Goal: Information Seeking & Learning: Learn about a topic

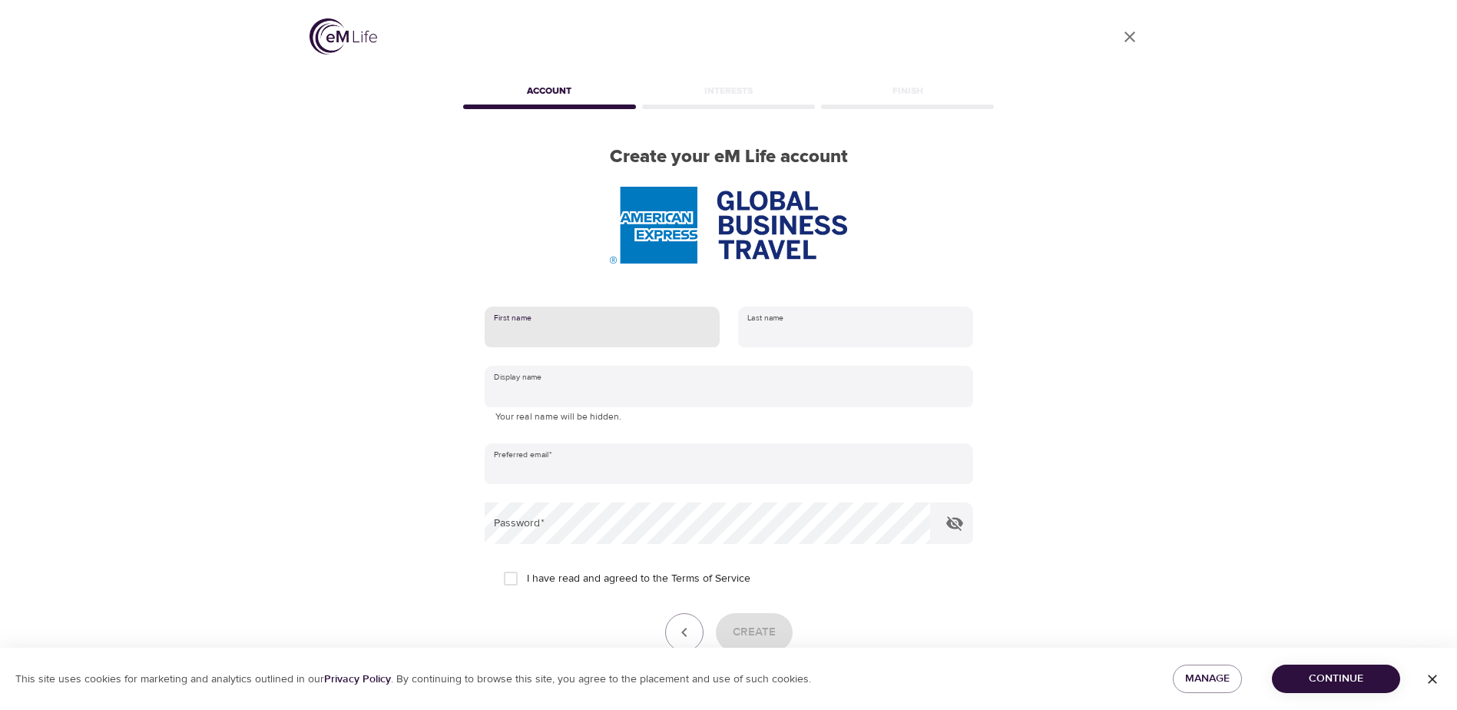
type input "[PERSON_NAME]"
type input "Tamaran"
type input "[PERSON_NAME][EMAIL_ADDRESS][PERSON_NAME][DOMAIN_NAME]"
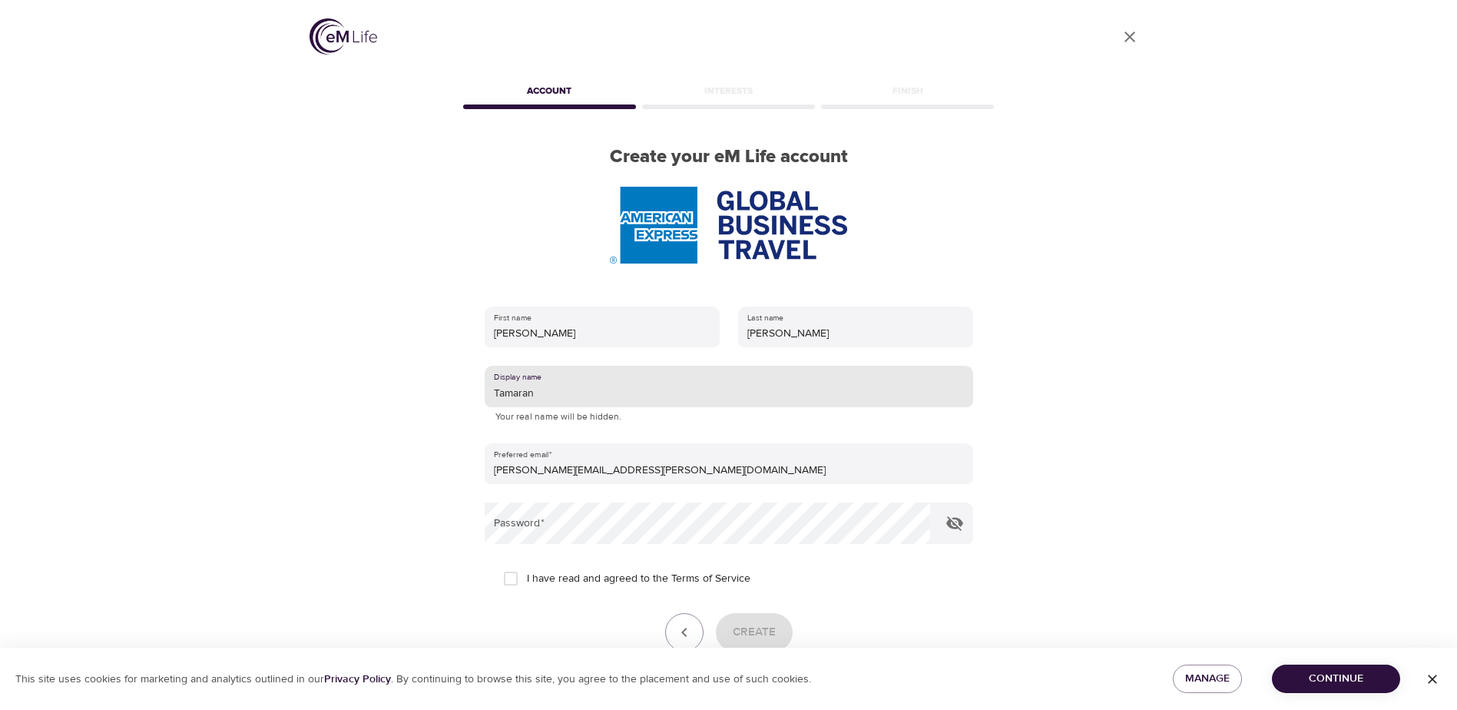
click at [541, 392] on input "Tamaran" at bounding box center [729, 386] width 488 height 41
type input "Tamara"
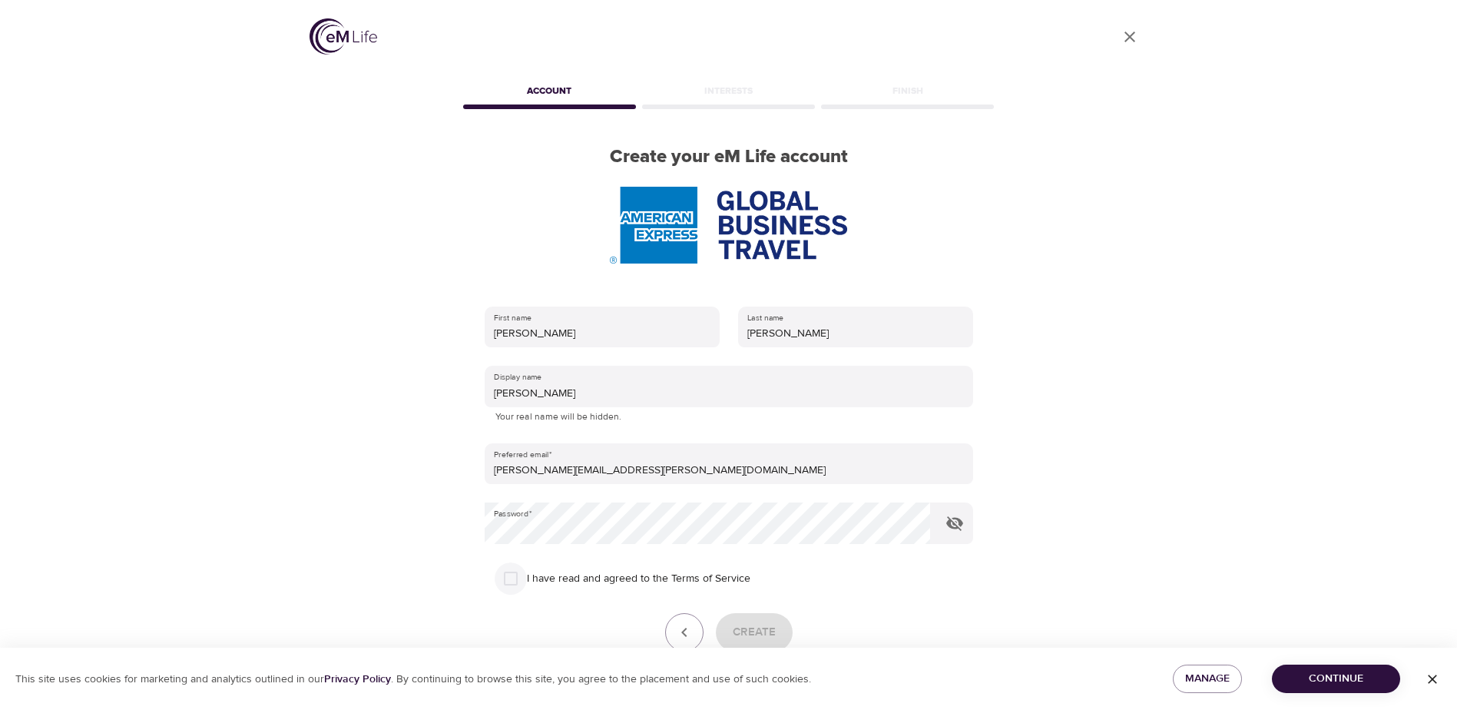
click at [513, 572] on input "I have read and agreed to the Terms of Service" at bounding box center [511, 578] width 32 height 32
checkbox input "true"
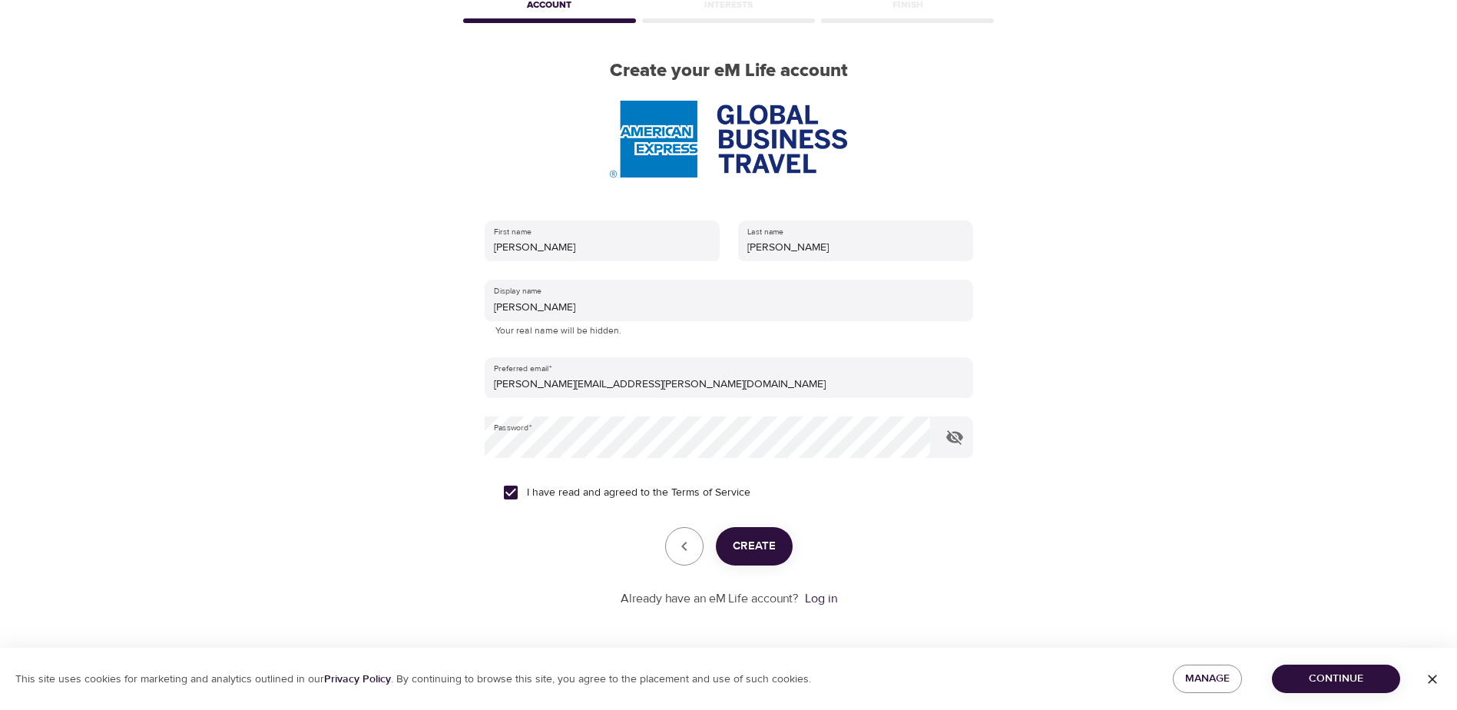
scroll to position [88, 0]
click at [751, 536] on span "Create" at bounding box center [754, 545] width 43 height 20
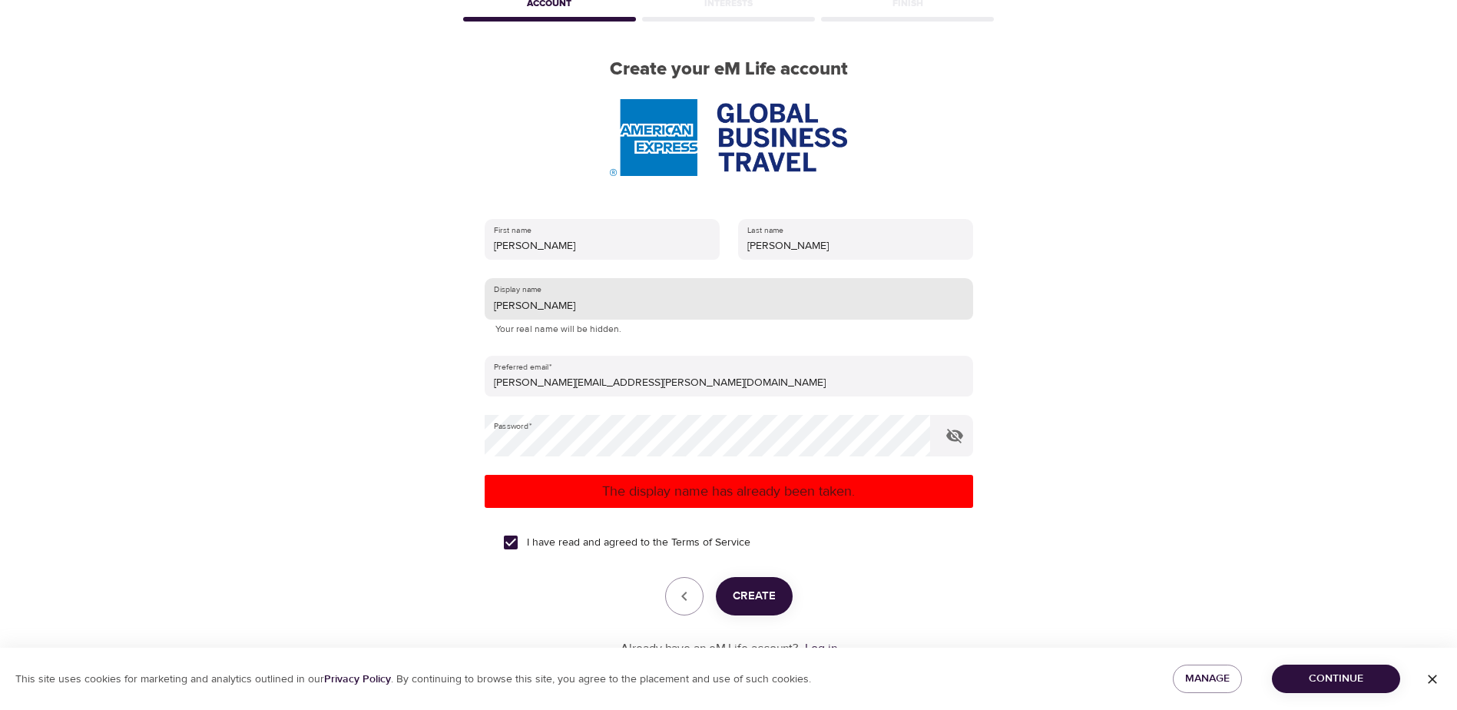
click at [551, 303] on input "Tamara" at bounding box center [729, 298] width 488 height 41
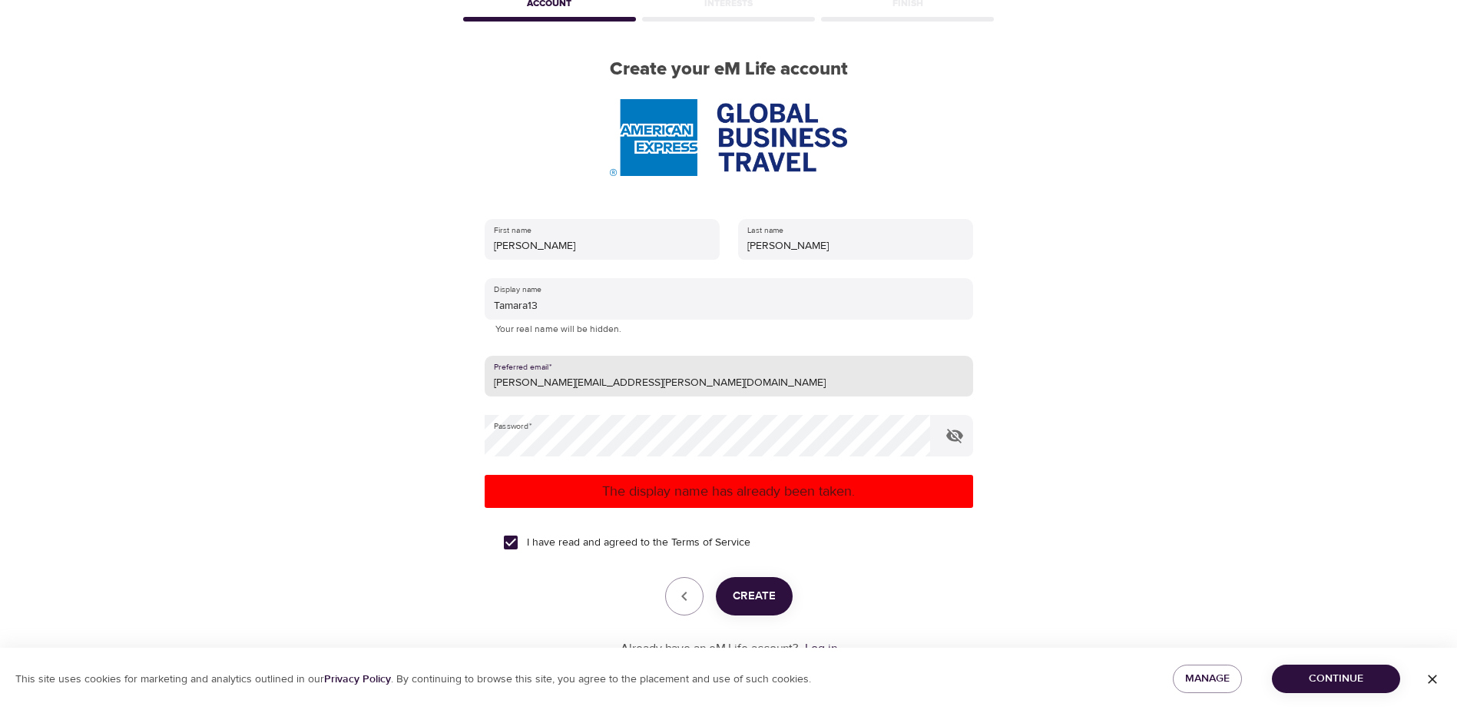
click at [768, 592] on span "Create" at bounding box center [754, 596] width 43 height 20
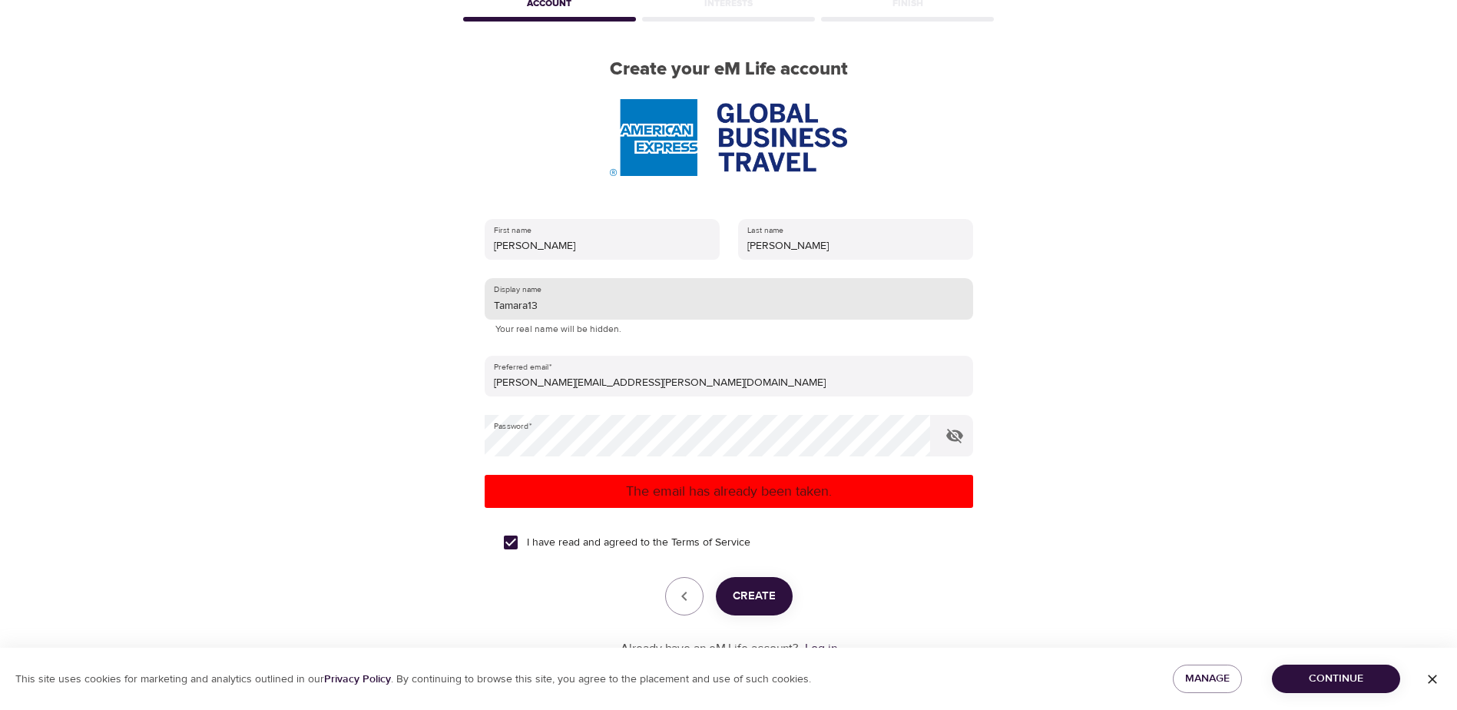
click at [564, 307] on input "Tamara13" at bounding box center [729, 298] width 488 height 41
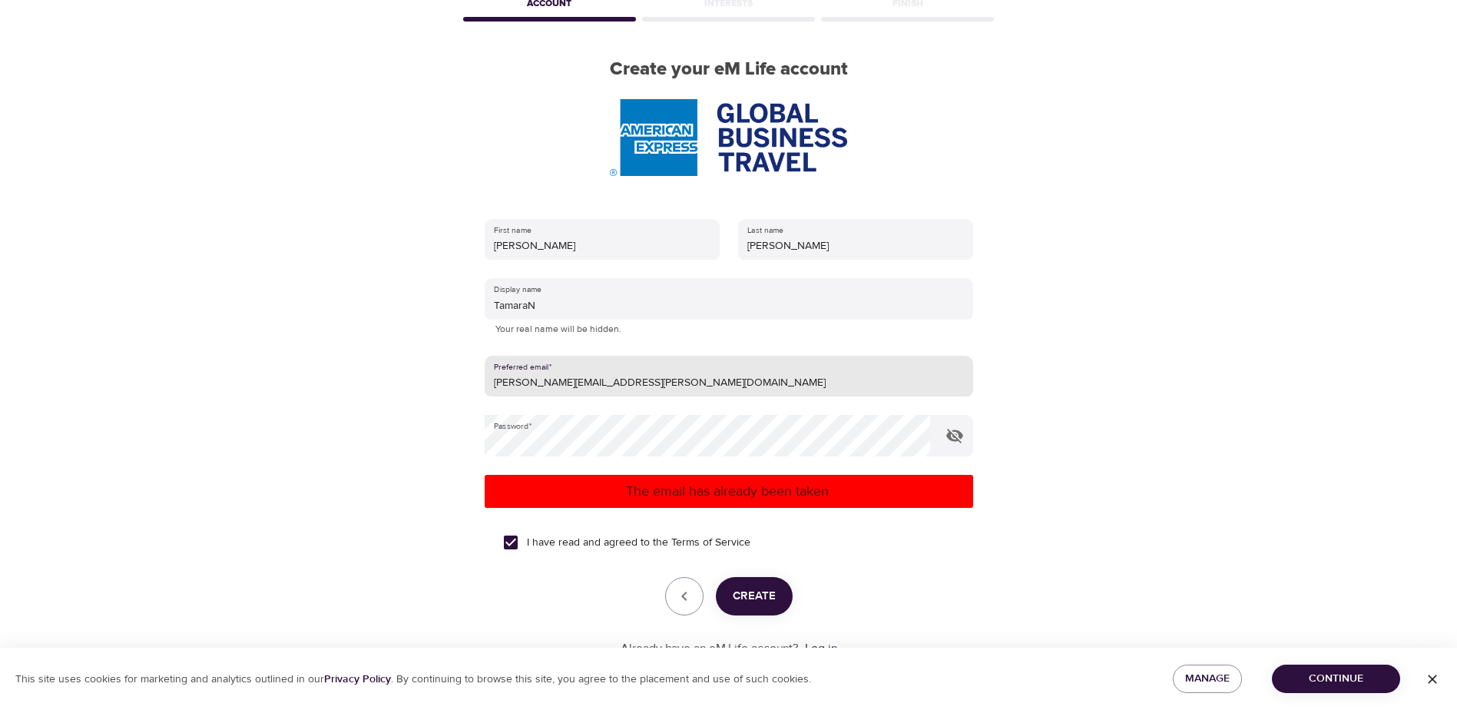
click at [733, 603] on span "Create" at bounding box center [754, 596] width 43 height 20
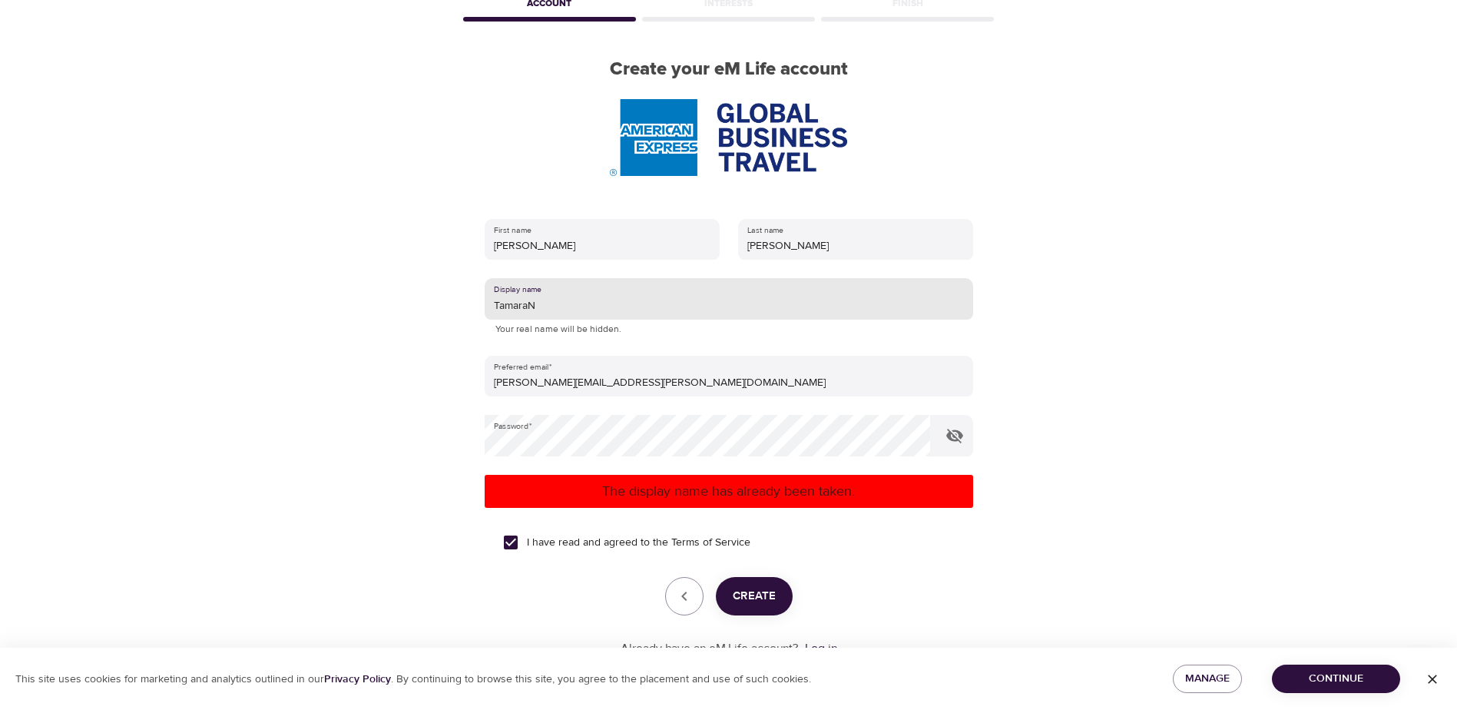
click at [590, 308] on input "TamaraN" at bounding box center [729, 298] width 488 height 41
type input "Tamara13#"
click at [748, 600] on span "Create" at bounding box center [754, 596] width 43 height 20
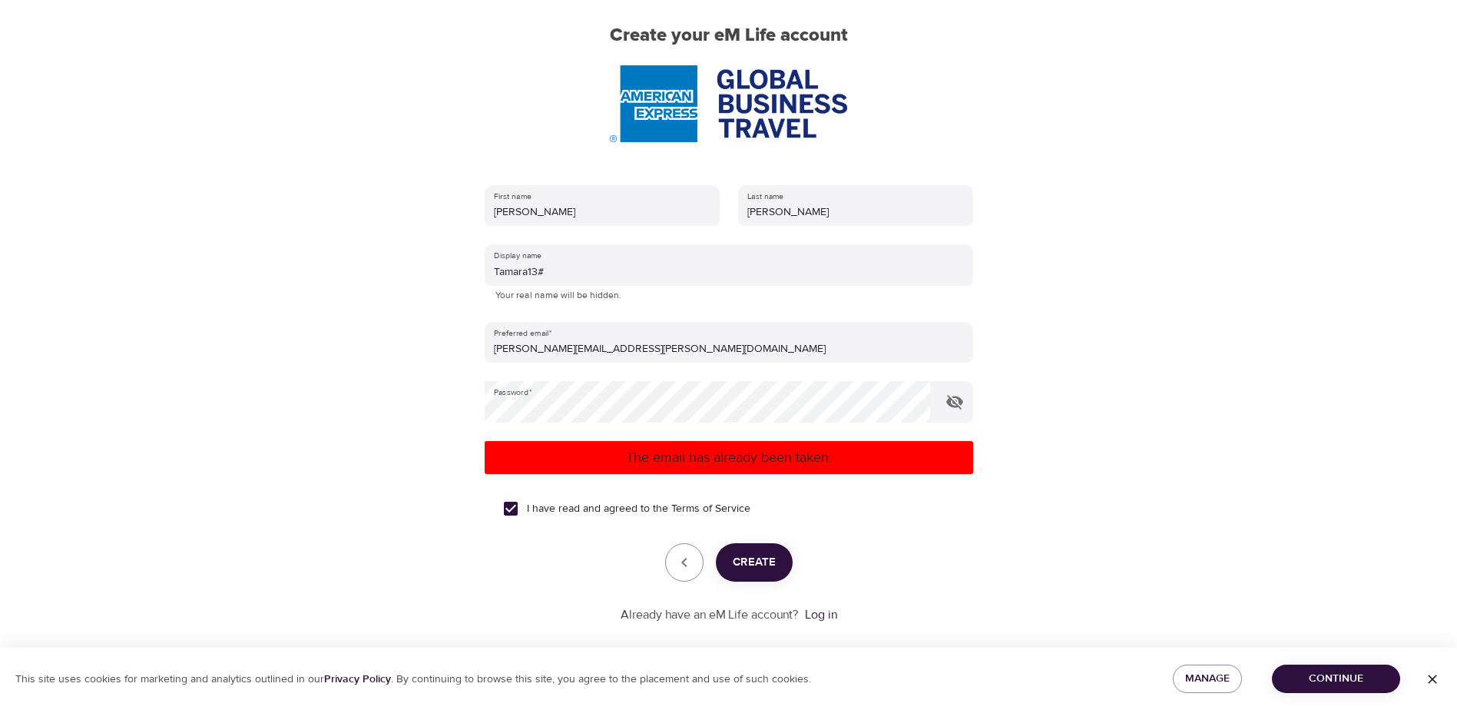
scroll to position [139, 0]
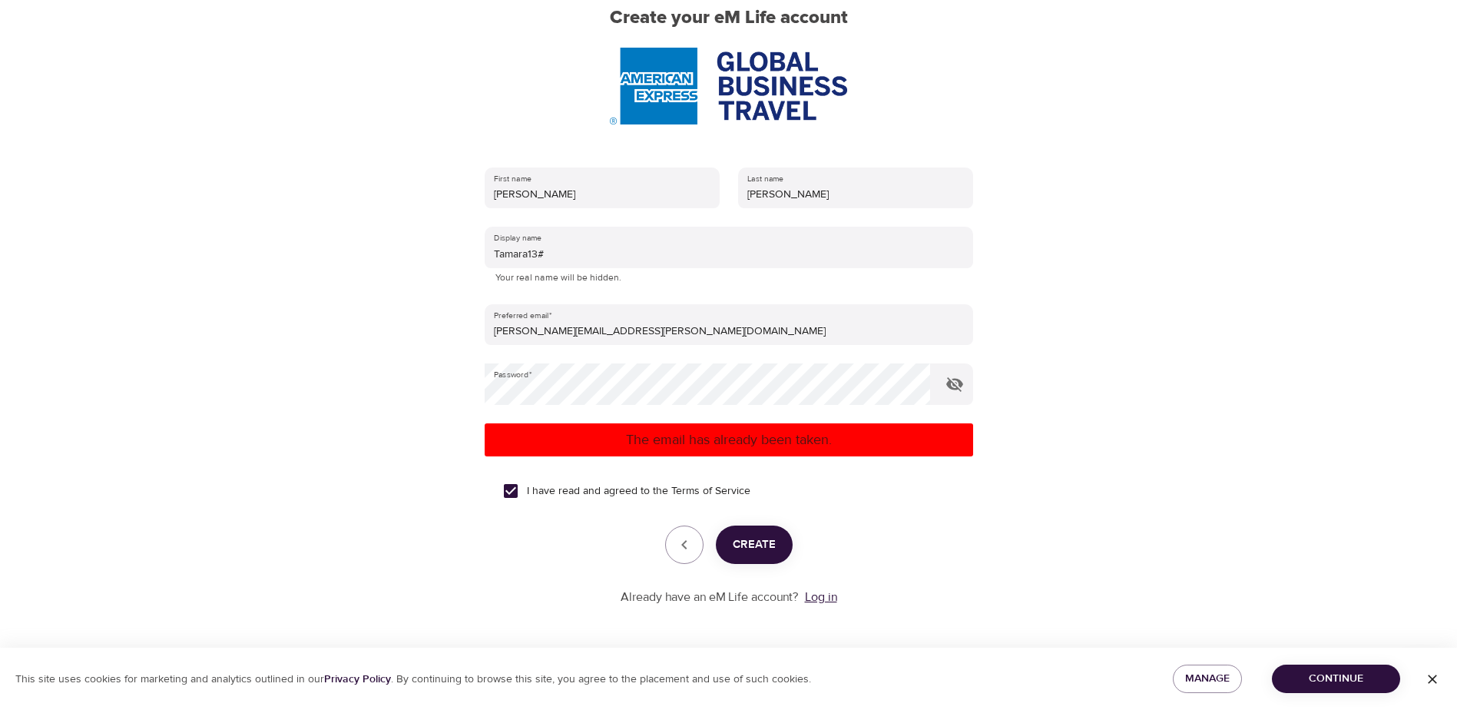
click at [823, 603] on link "Log in" at bounding box center [821, 596] width 32 height 15
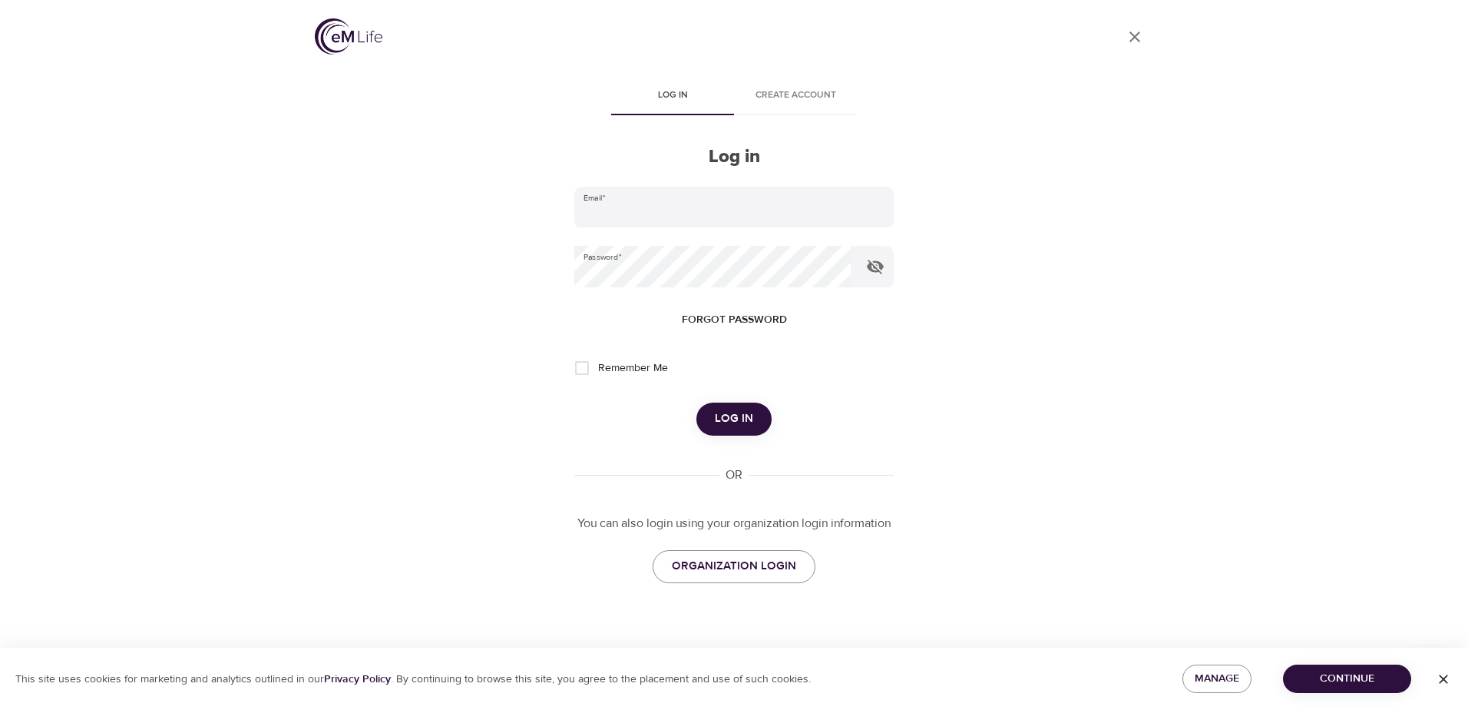
type input "tamara.norman@amexgbt.com"
click at [733, 414] on span "Log in" at bounding box center [734, 419] width 38 height 20
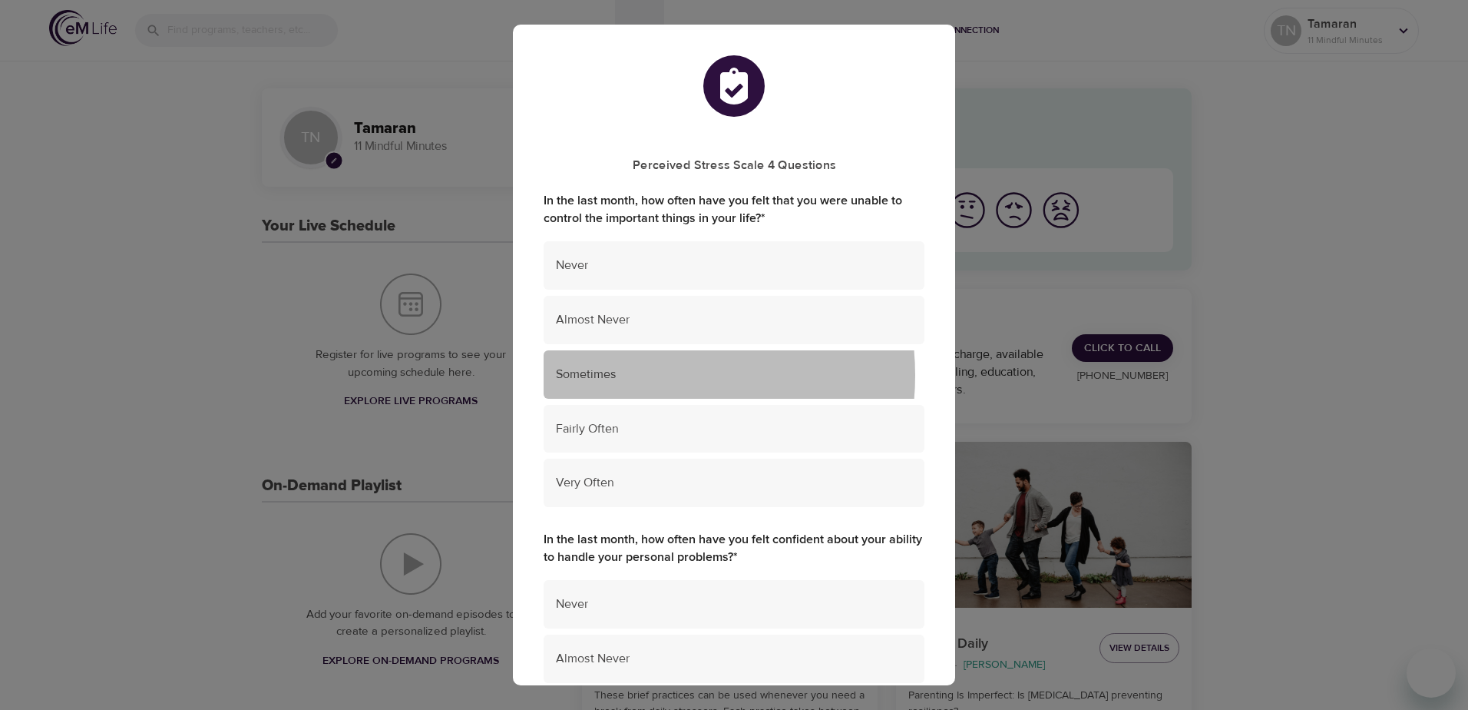
click at [637, 376] on span "Sometimes" at bounding box center [734, 375] width 356 height 18
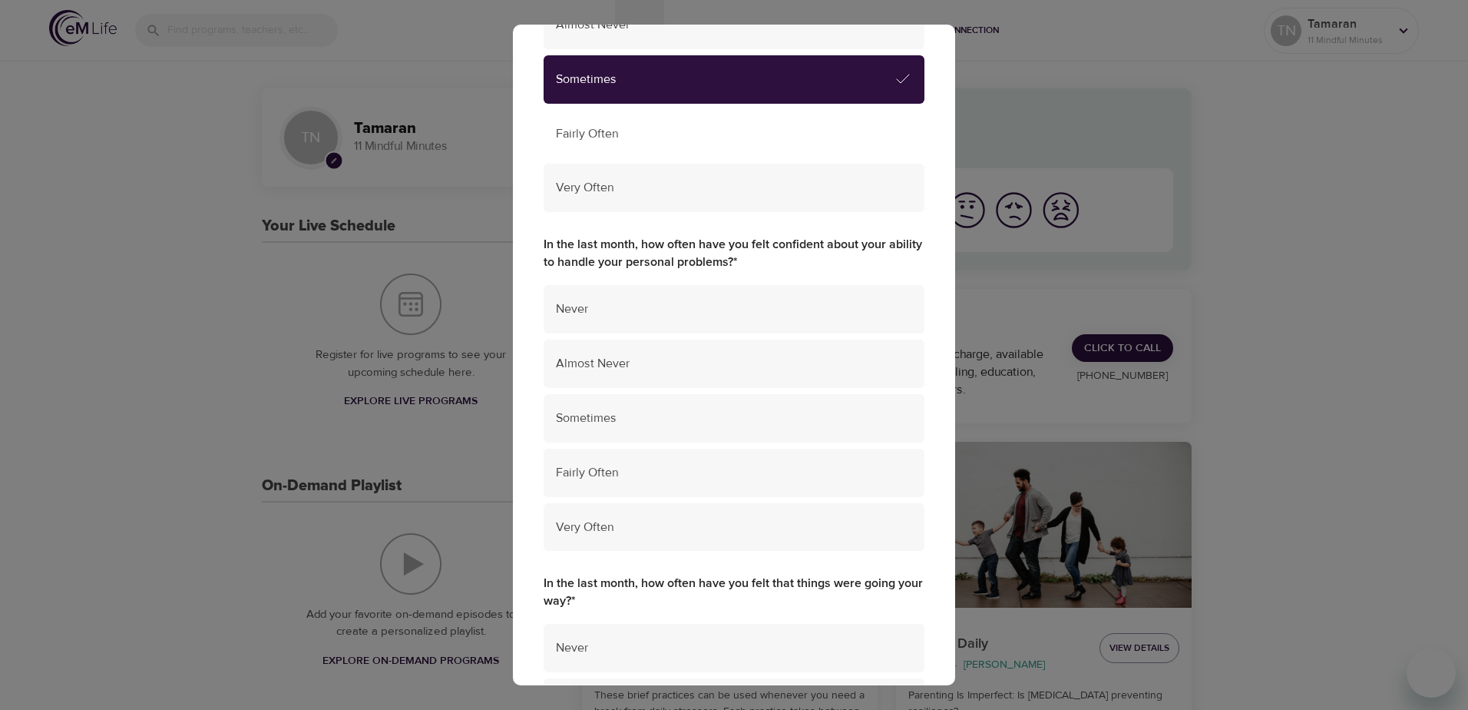
scroll to position [307, 0]
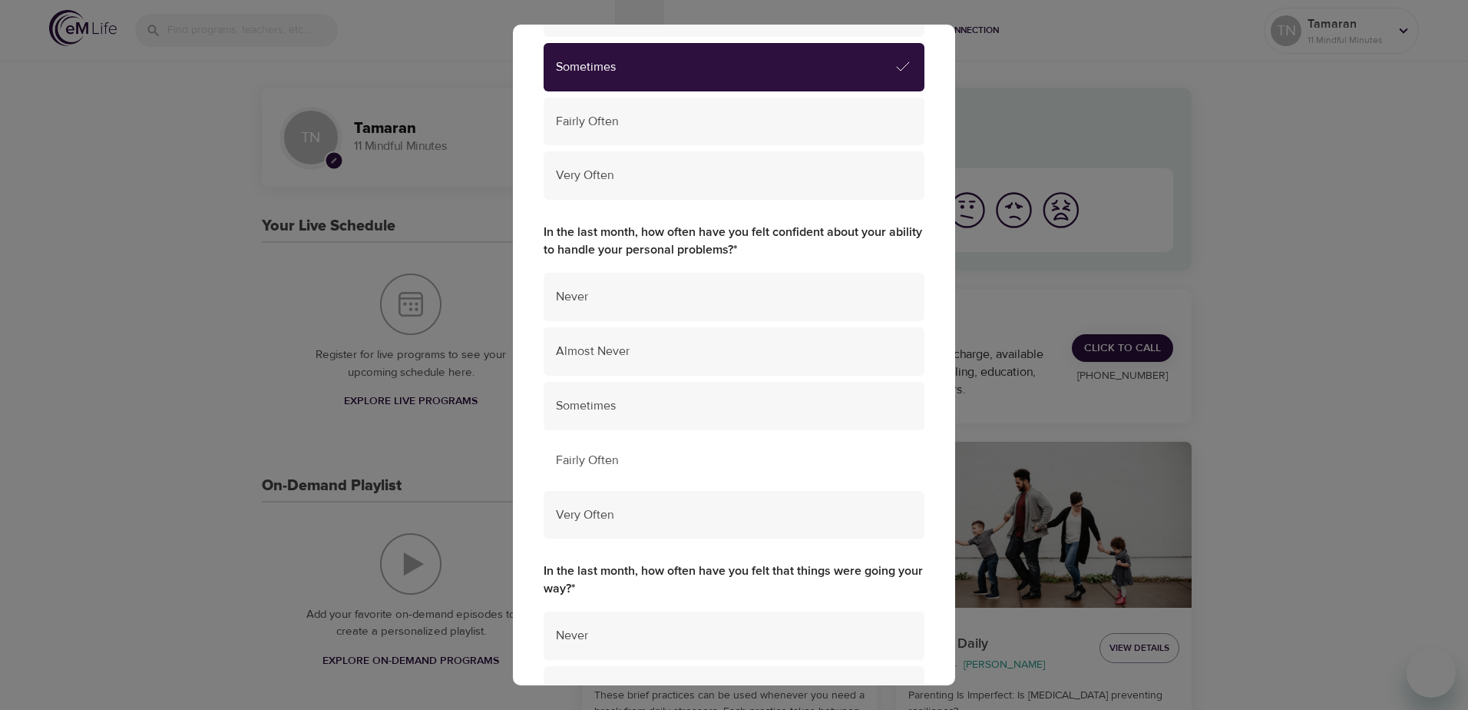
click at [632, 455] on span "Fairly Often" at bounding box center [734, 461] width 356 height 18
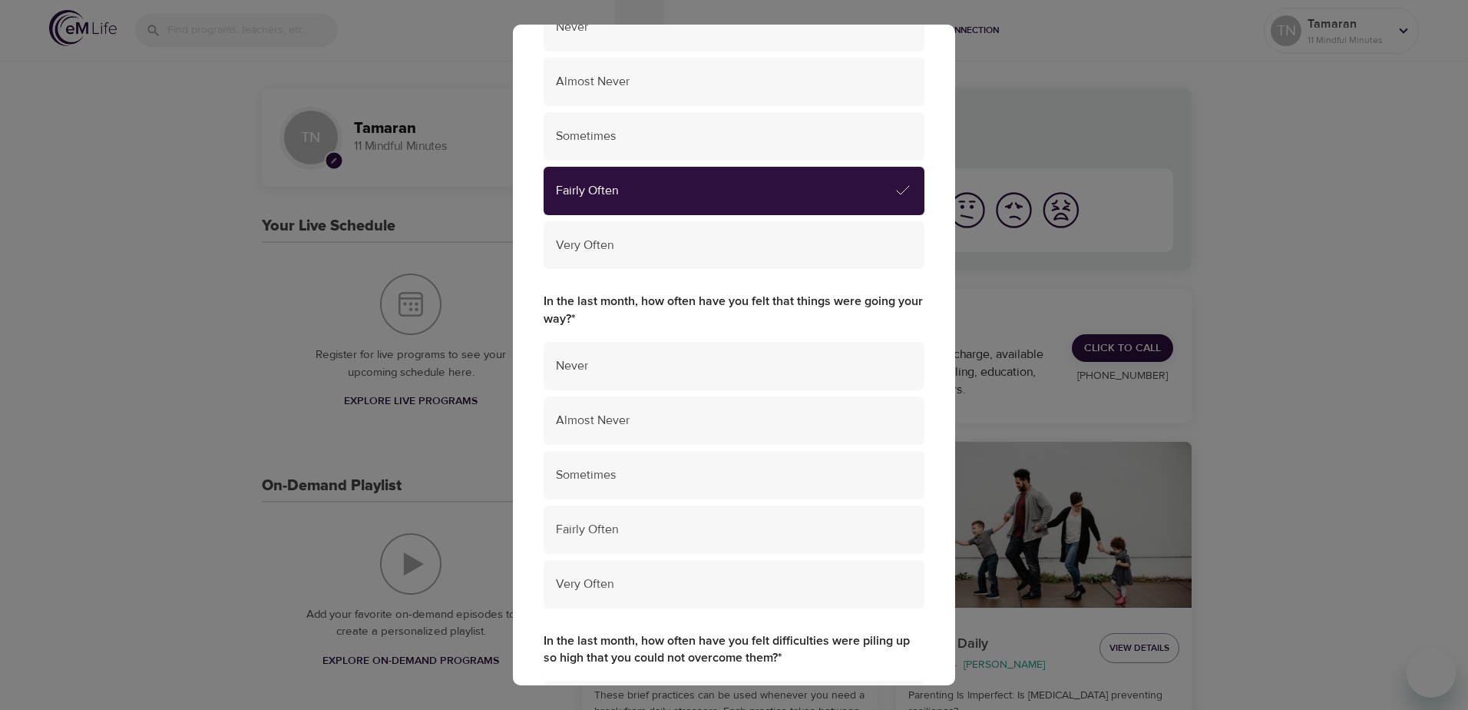
scroll to position [614, 0]
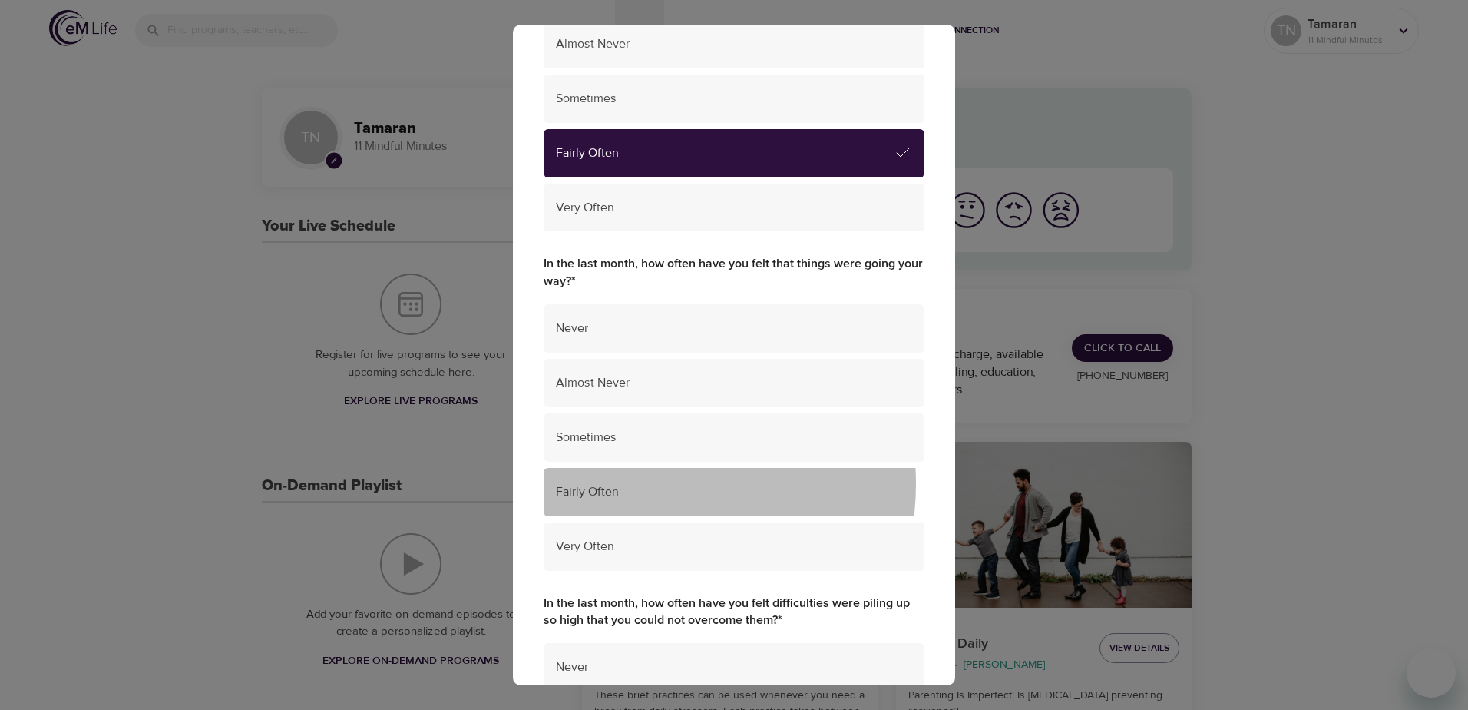
click at [627, 483] on span "Fairly Often" at bounding box center [734, 492] width 356 height 18
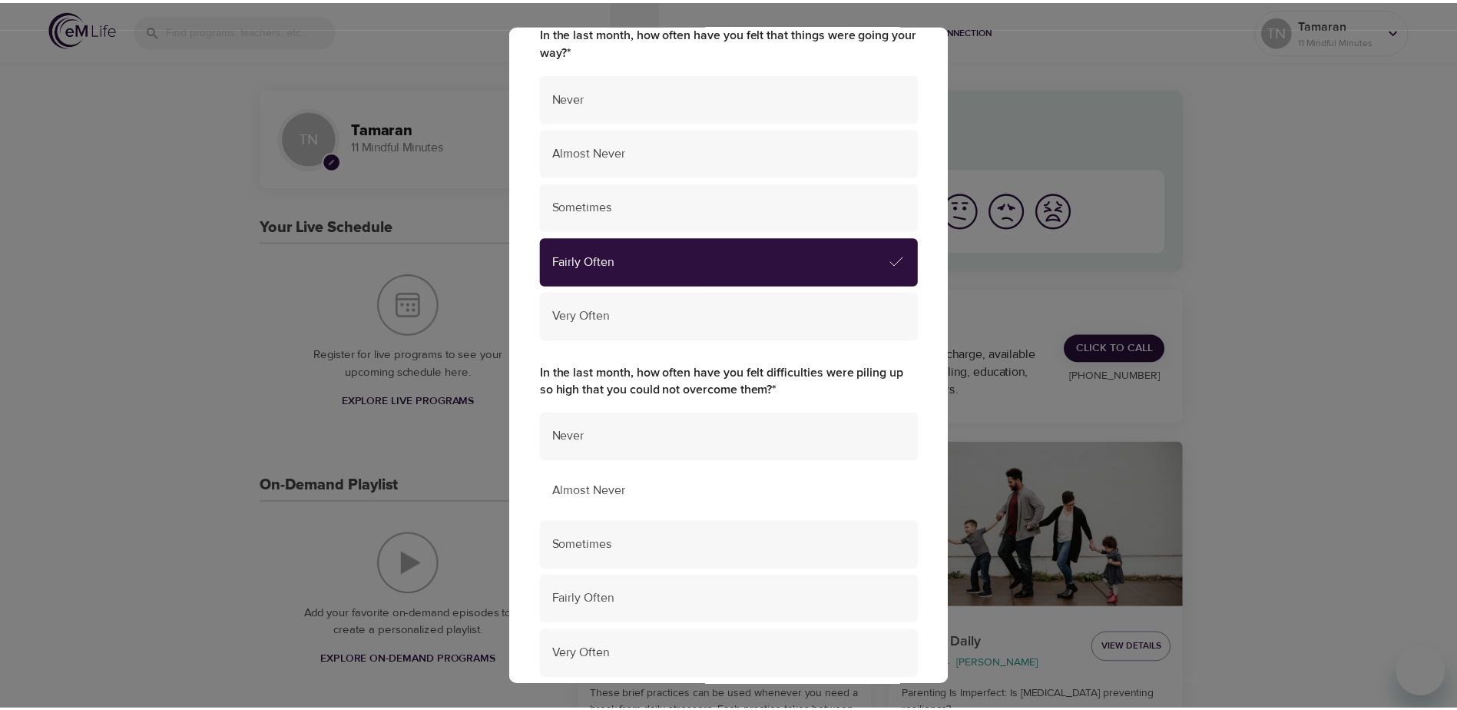
scroll to position [922, 0]
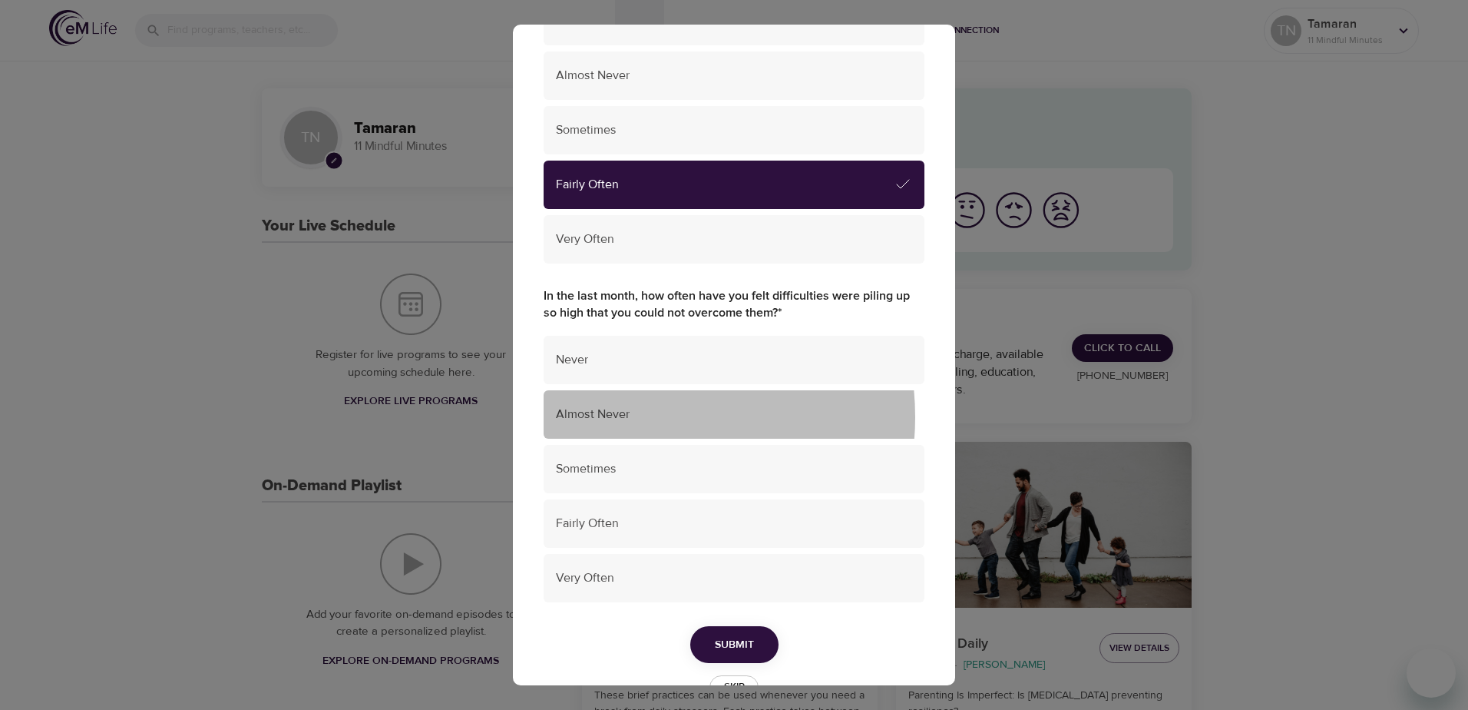
click at [632, 416] on span "Almost Never" at bounding box center [734, 414] width 356 height 18
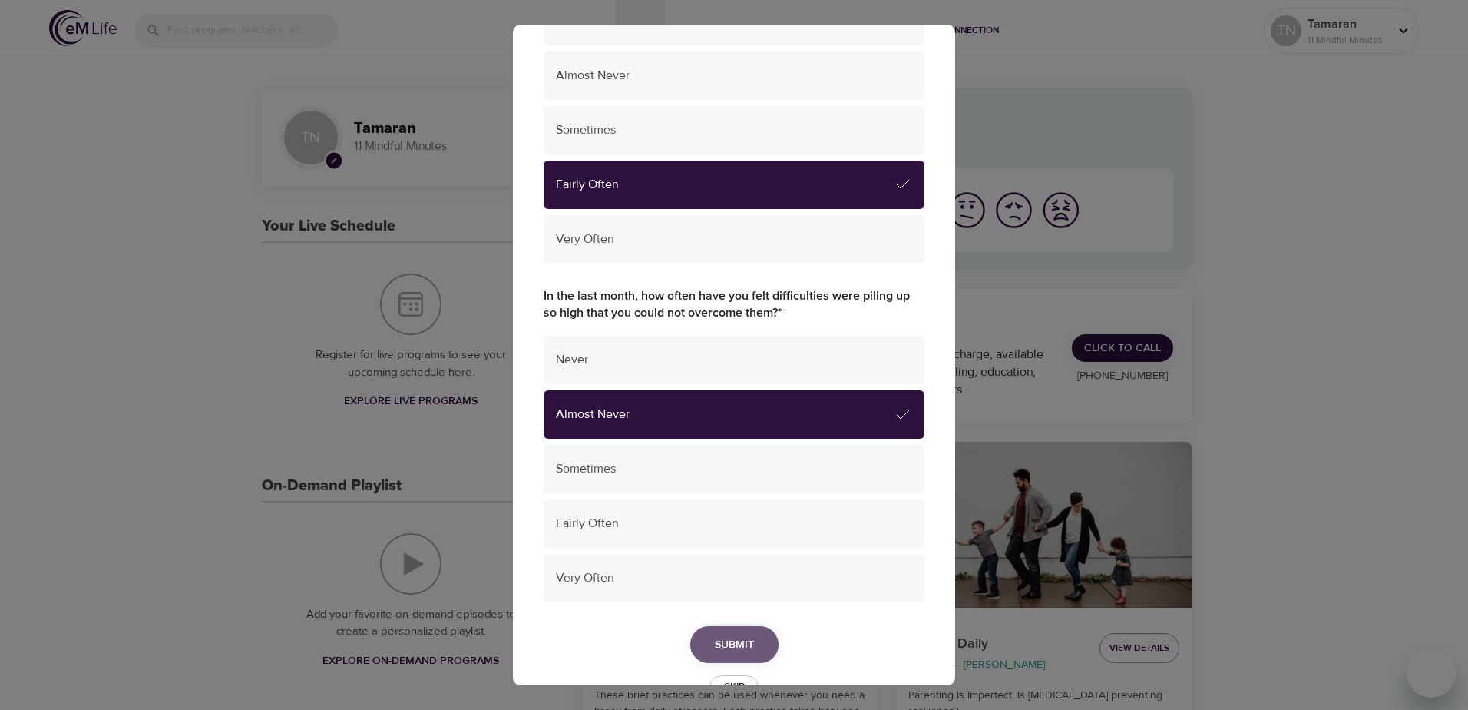
click at [718, 645] on span "Submit" at bounding box center [734, 644] width 39 height 19
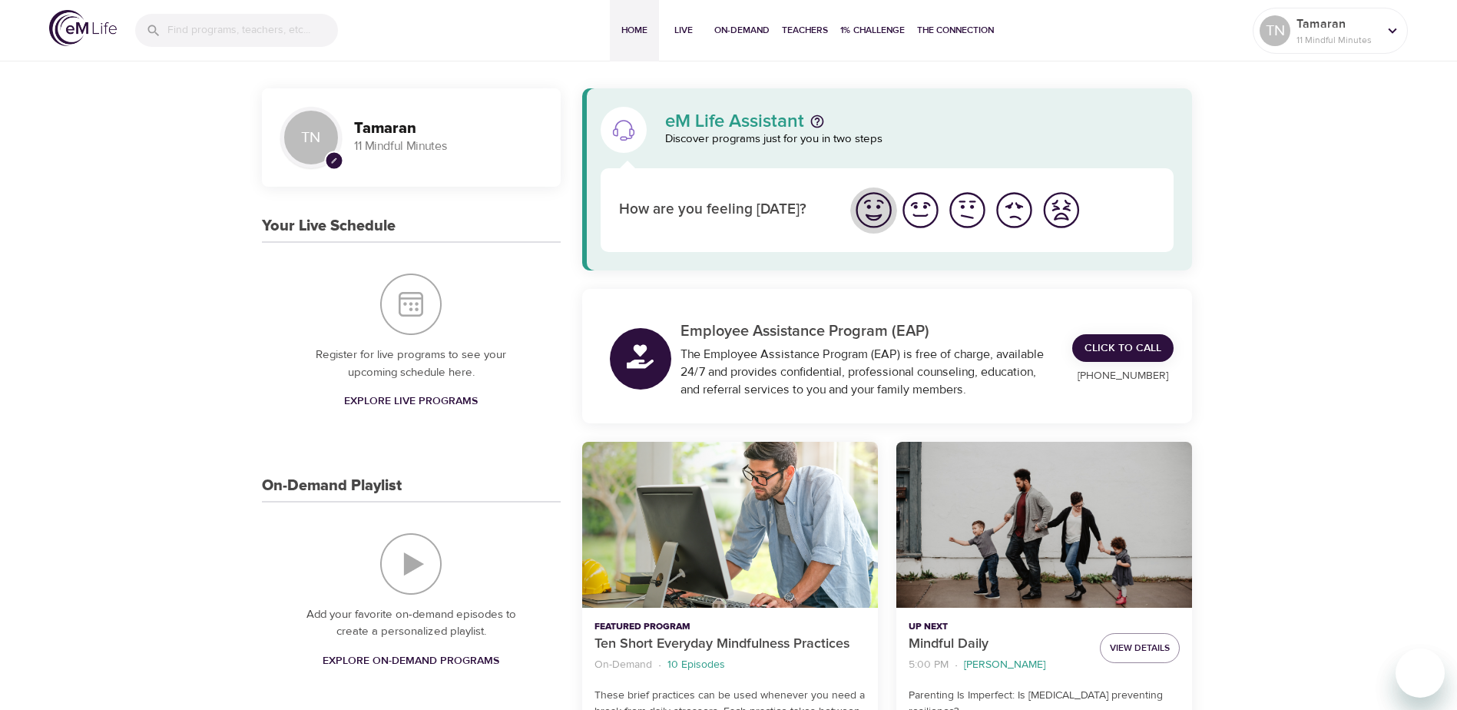
click at [876, 213] on img "I'm feeling great" at bounding box center [873, 210] width 42 height 42
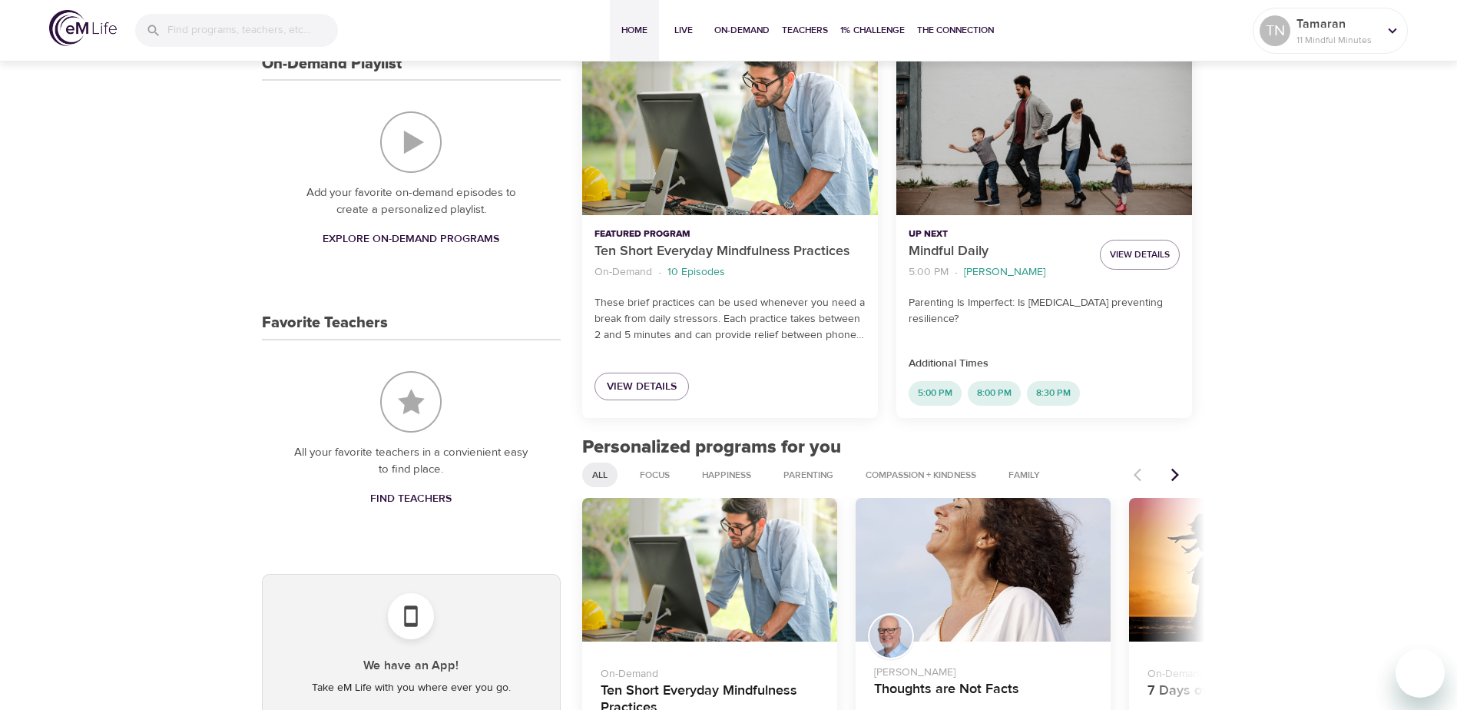
scroll to position [384, 0]
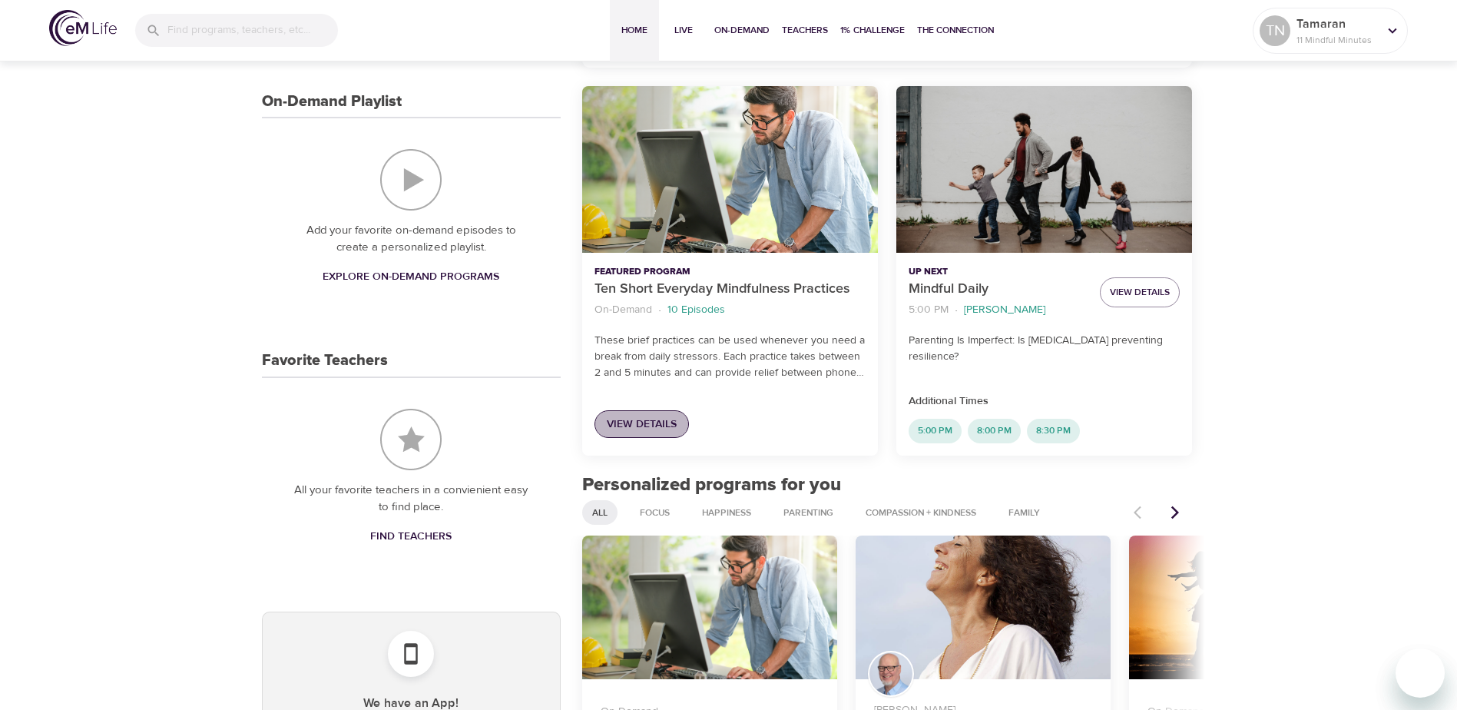
click at [632, 432] on span "View Details" at bounding box center [642, 424] width 70 height 19
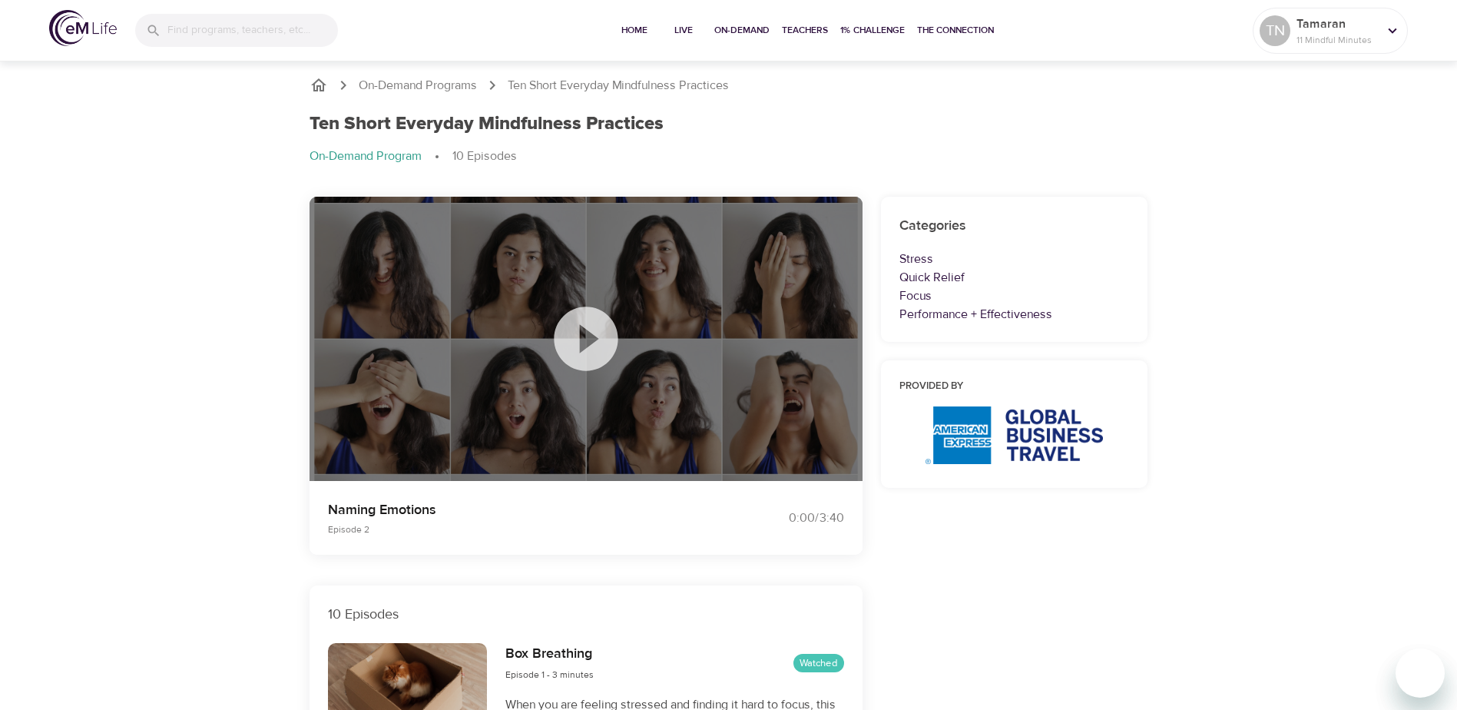
click at [589, 343] on icon at bounding box center [586, 338] width 77 height 77
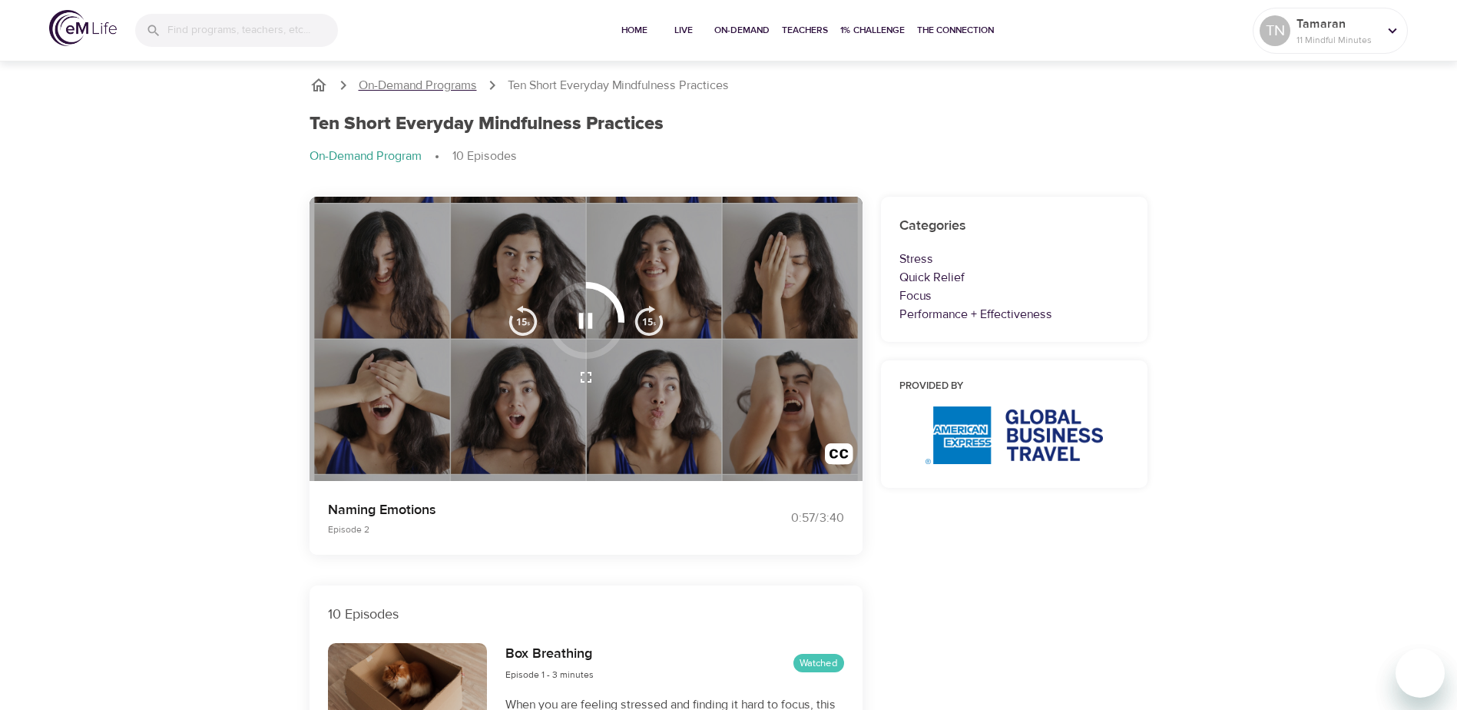
click at [384, 91] on p "On-Demand Programs" at bounding box center [418, 86] width 118 height 18
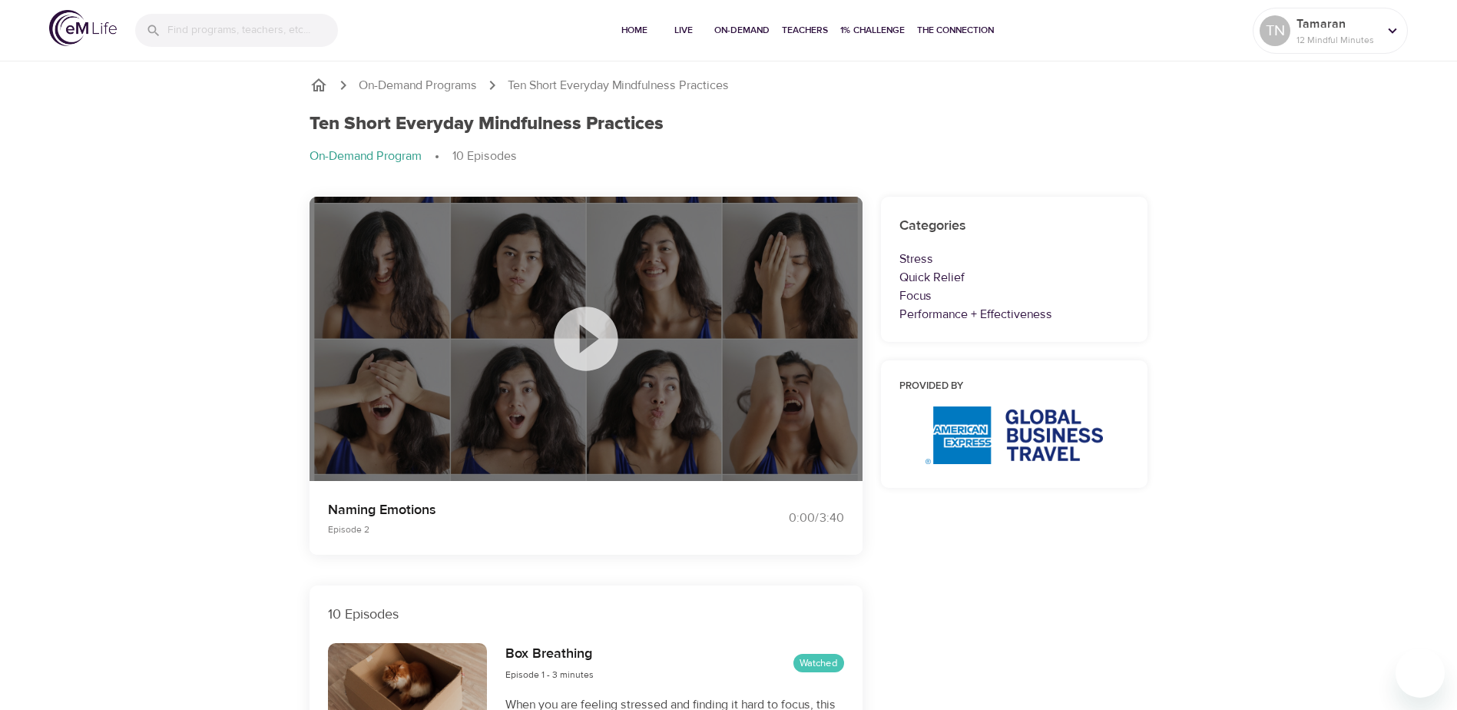
click at [319, 80] on icon "breadcrumb" at bounding box center [318, 84] width 15 height 13
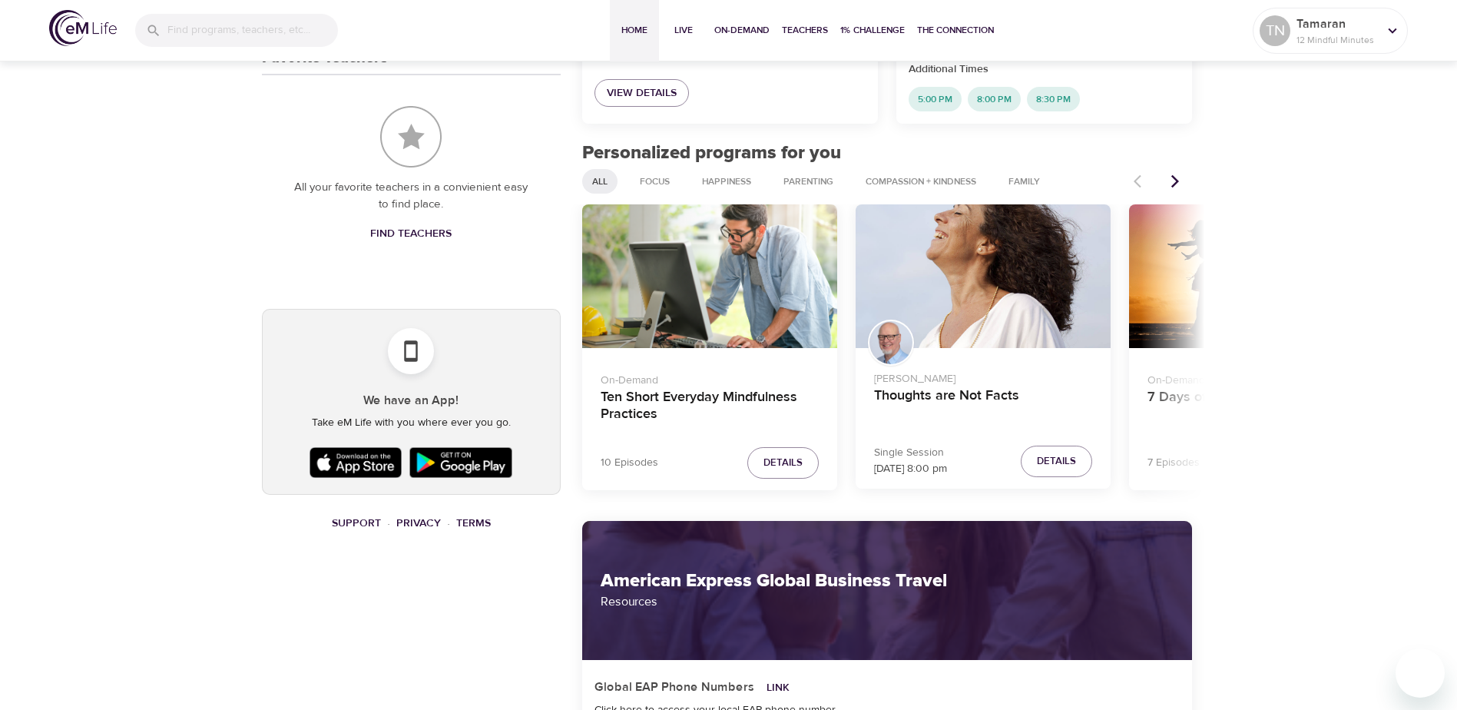
scroll to position [691, 0]
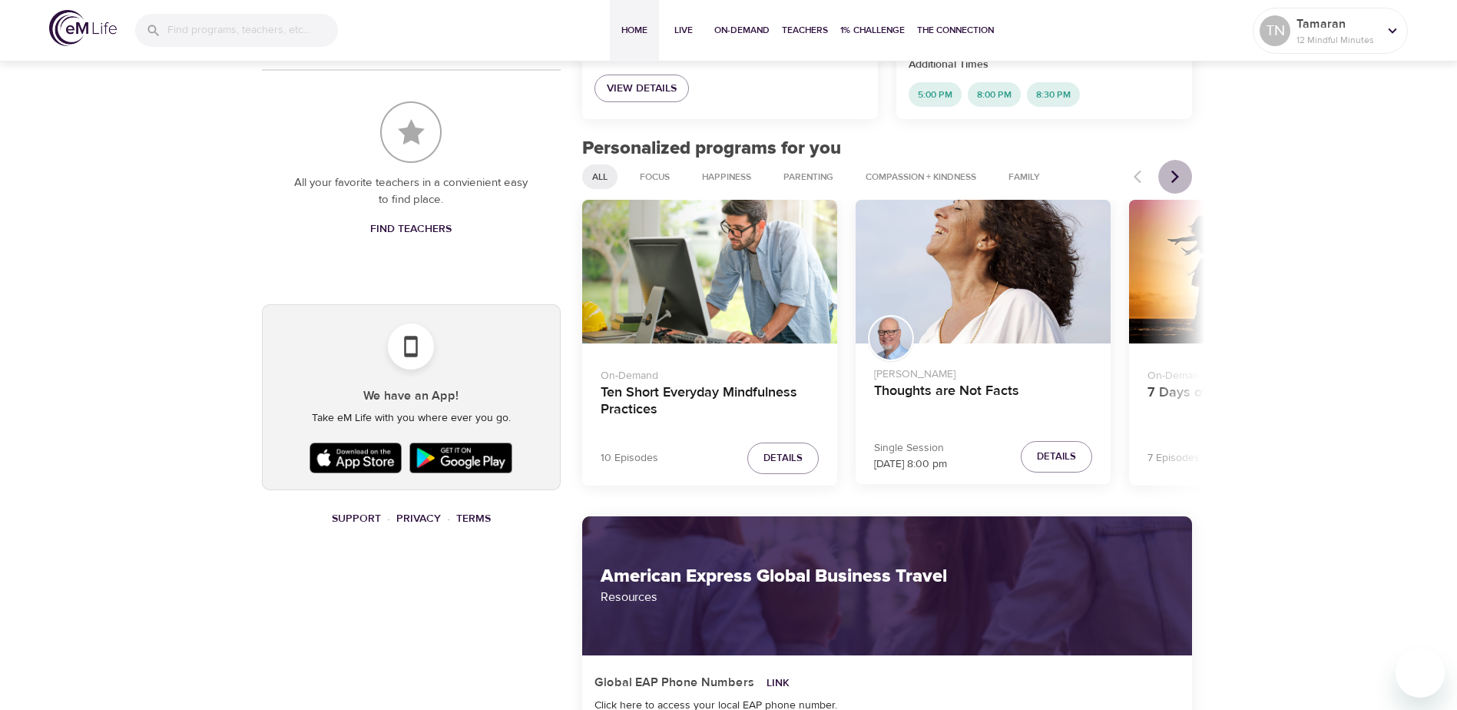
click at [1177, 173] on icon "Next items" at bounding box center [1174, 176] width 15 height 15
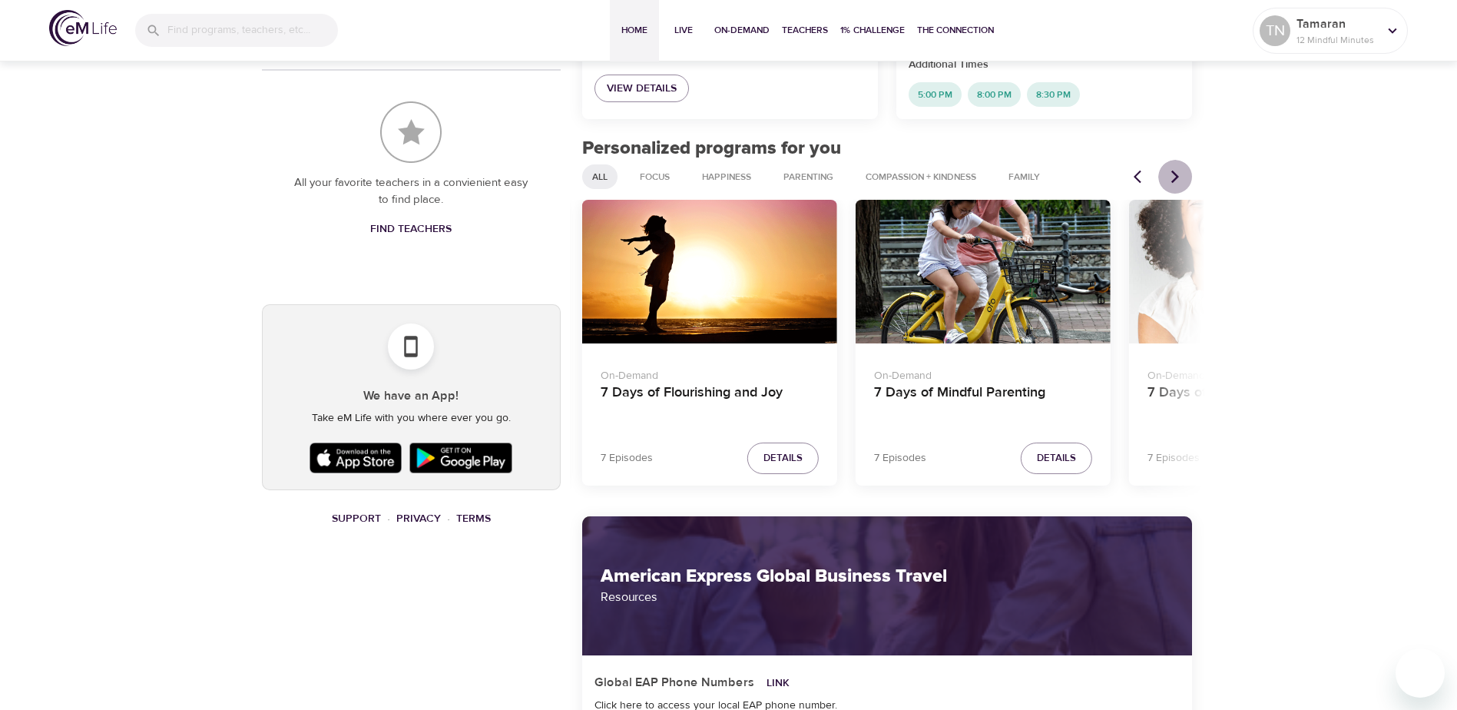
click at [1164, 170] on button "Next items" at bounding box center [1175, 177] width 34 height 34
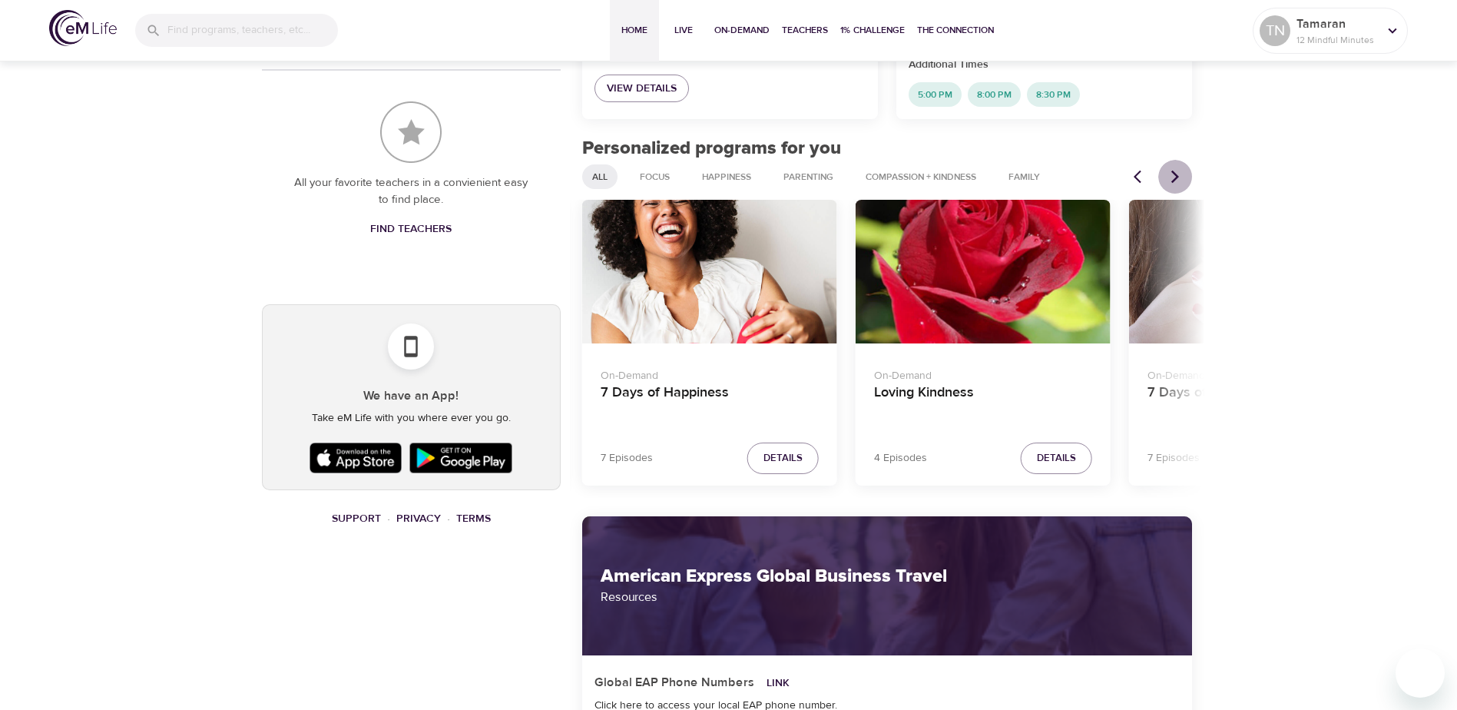
click at [1160, 168] on button "Next items" at bounding box center [1175, 177] width 34 height 34
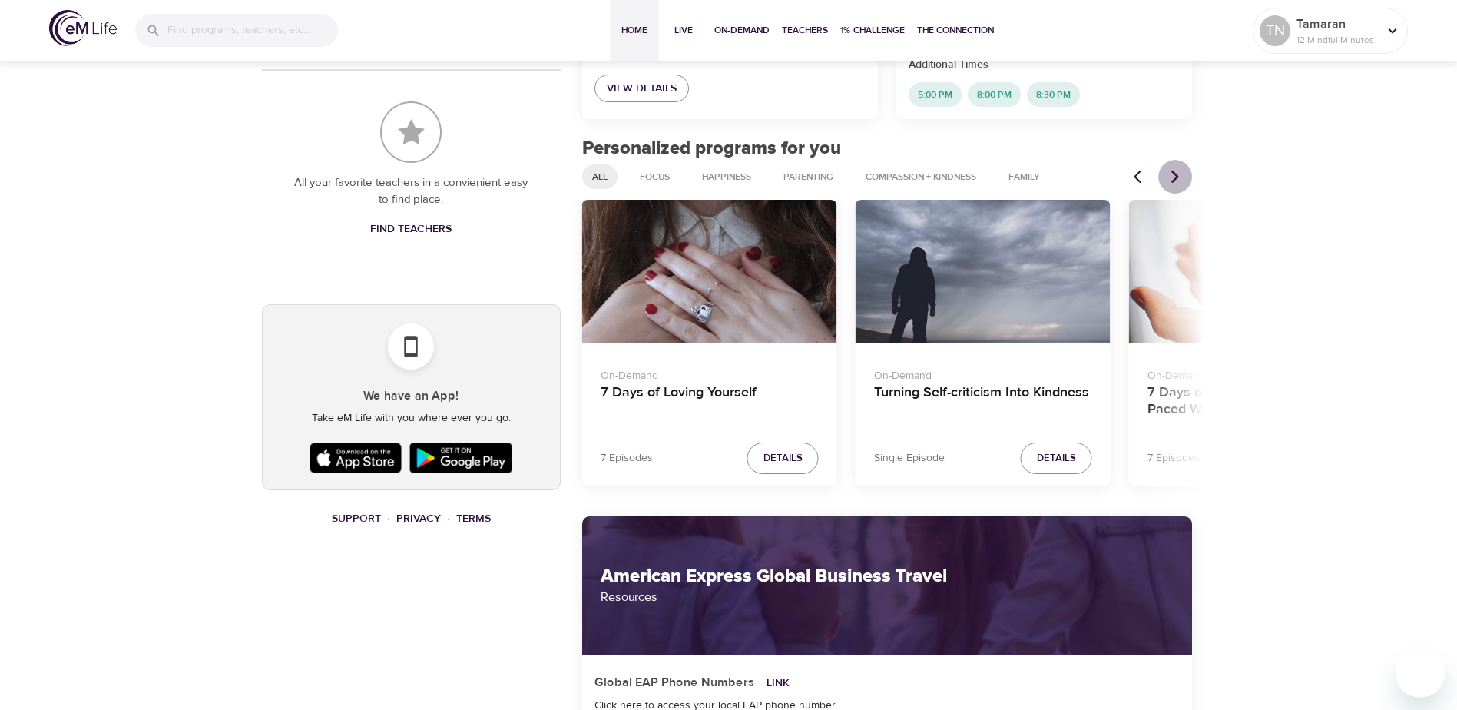
click at [1166, 172] on button "Next items" at bounding box center [1175, 177] width 34 height 34
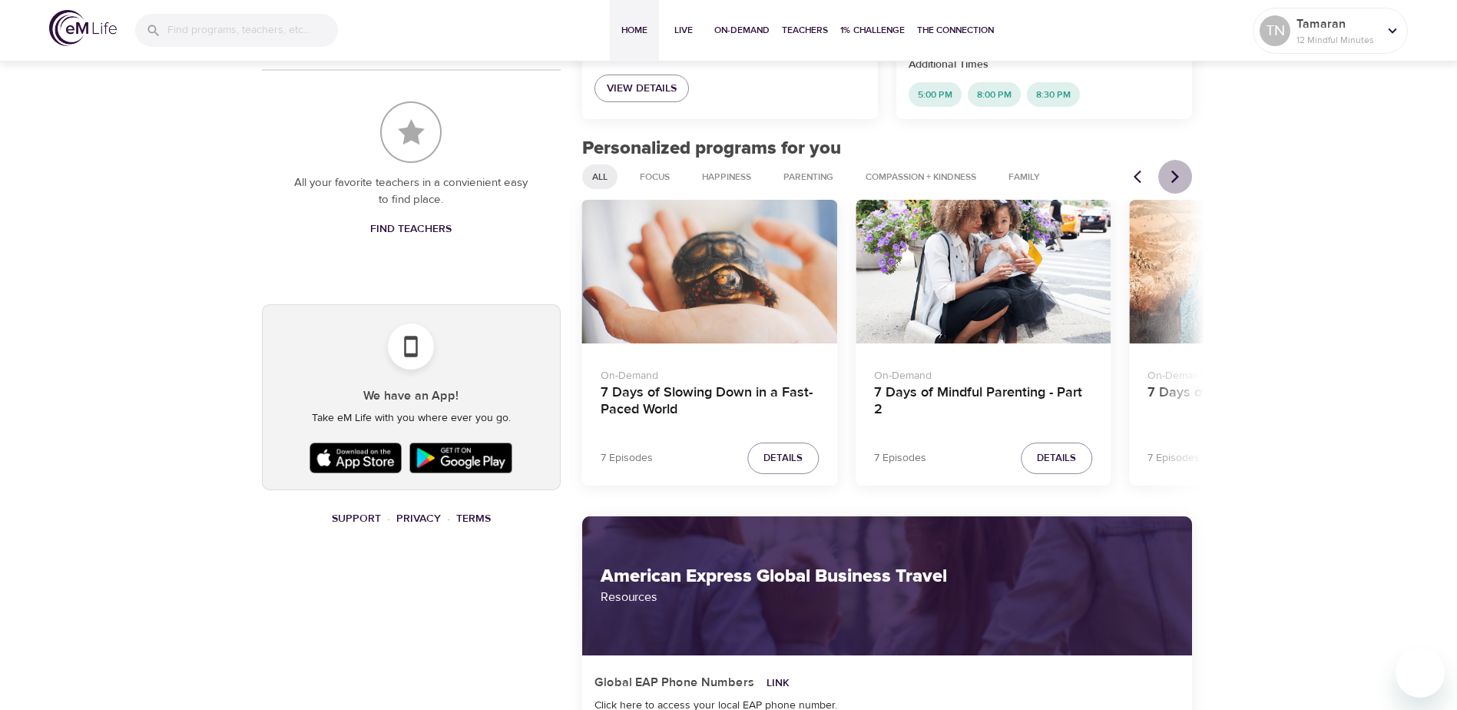
click at [1166, 172] on button "Next items" at bounding box center [1175, 177] width 34 height 34
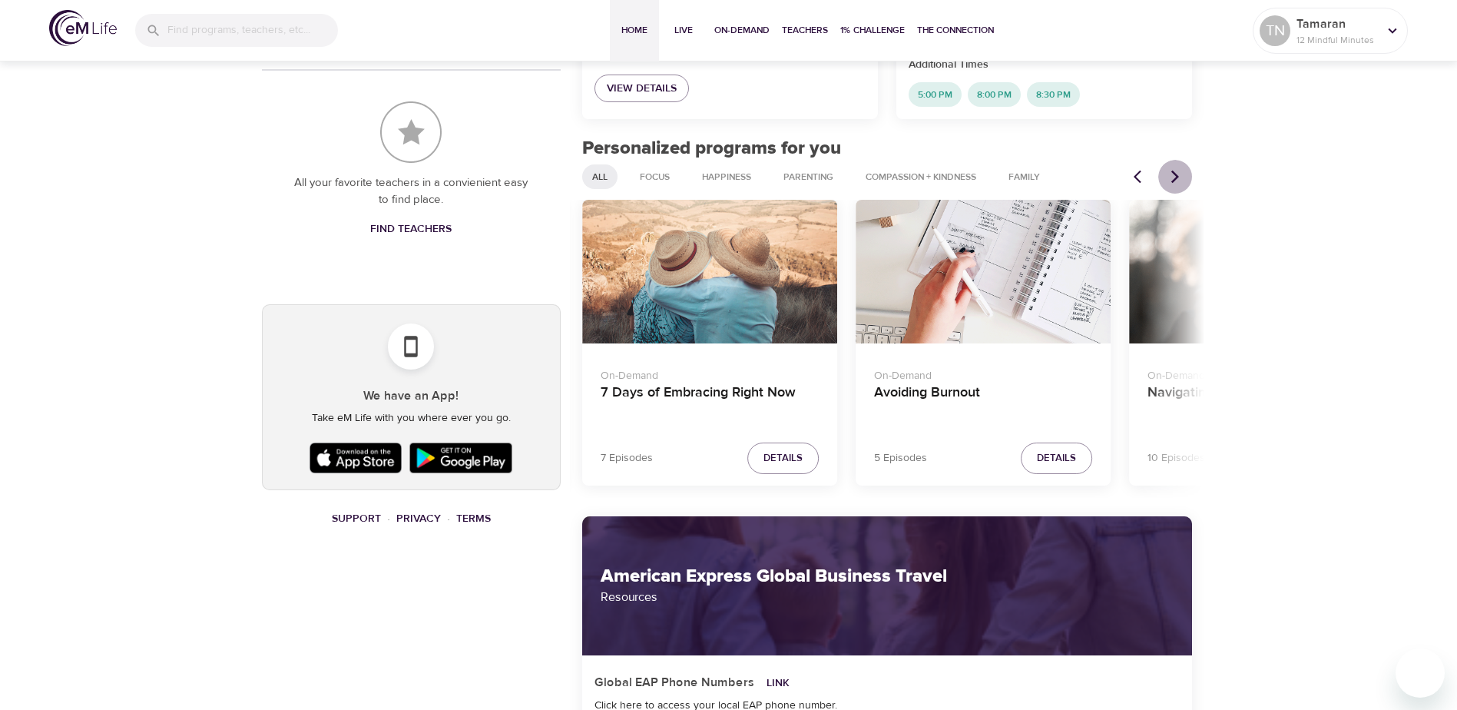
click at [1166, 172] on button "Next items" at bounding box center [1175, 177] width 34 height 34
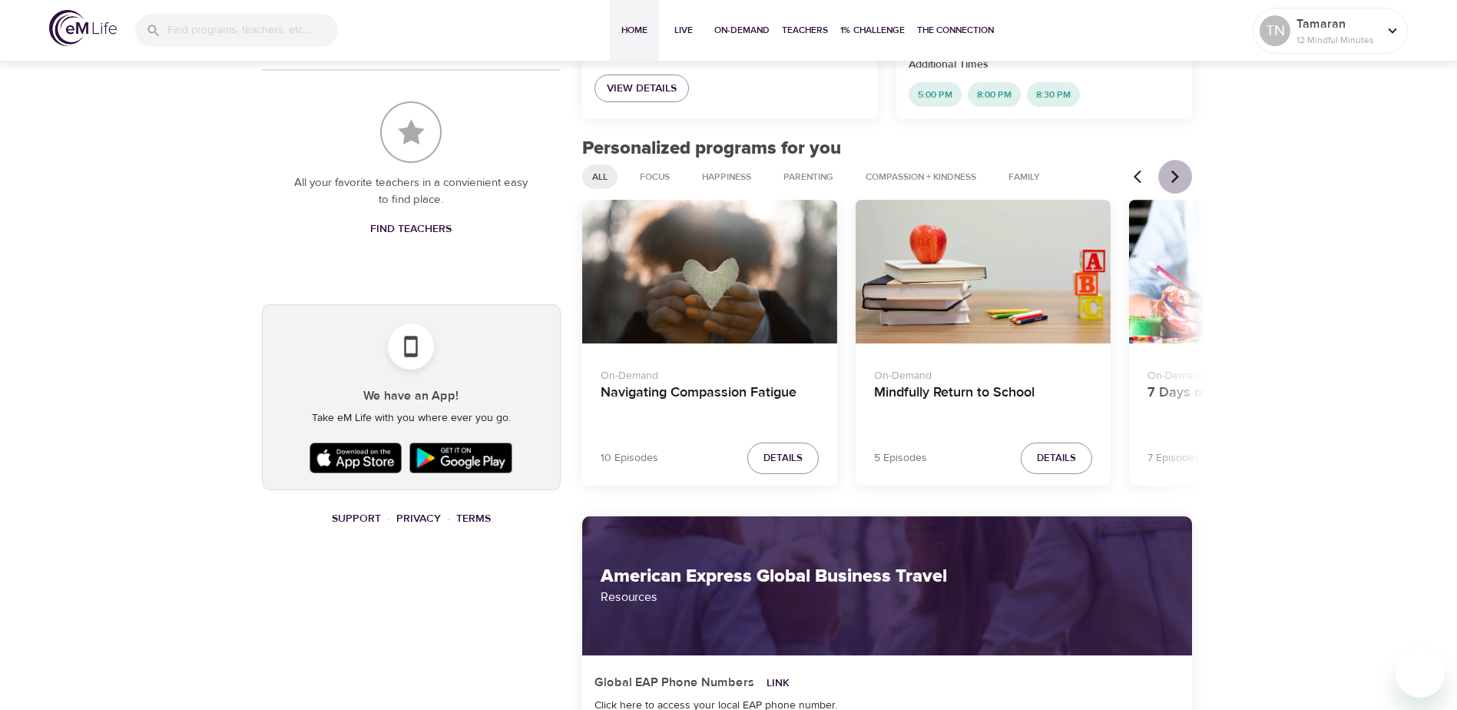
click at [1166, 172] on button "Next items" at bounding box center [1175, 177] width 34 height 34
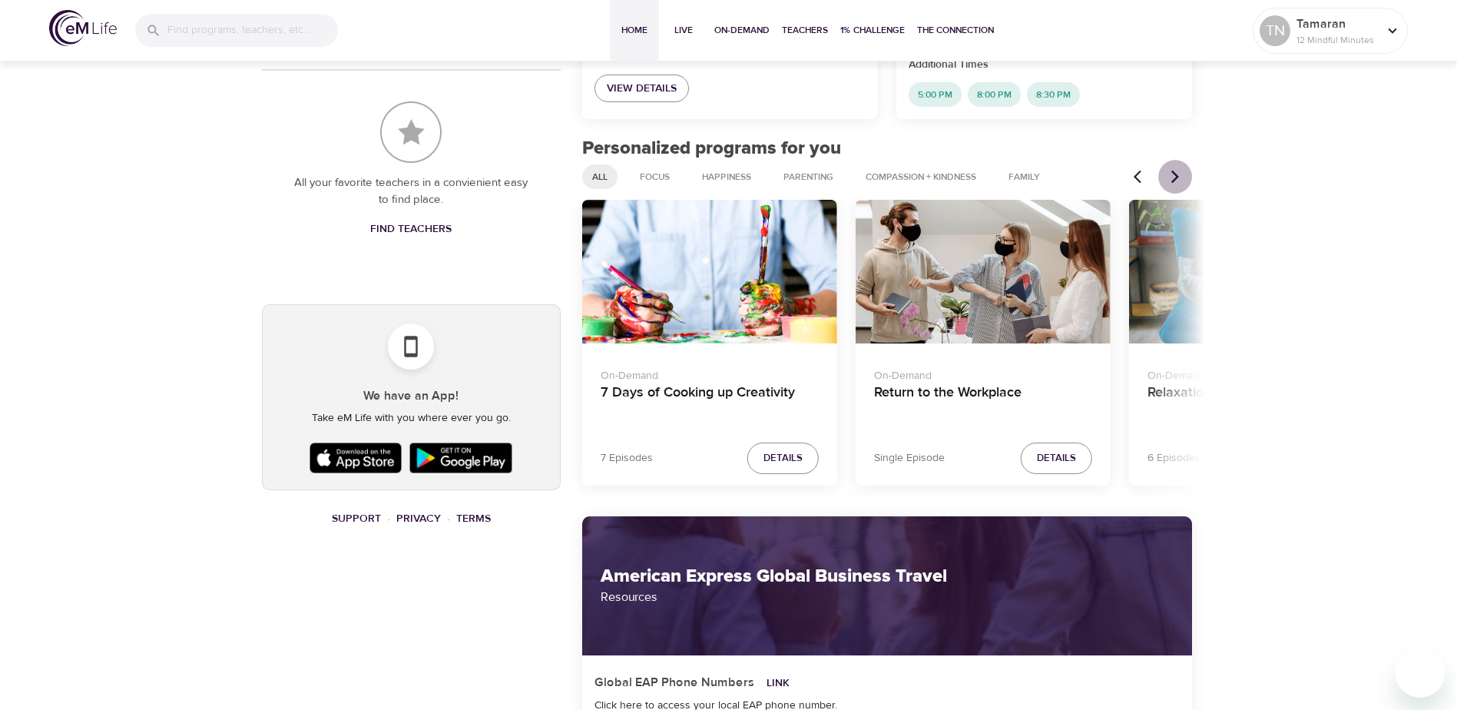
click at [1166, 172] on button "Next items" at bounding box center [1175, 177] width 34 height 34
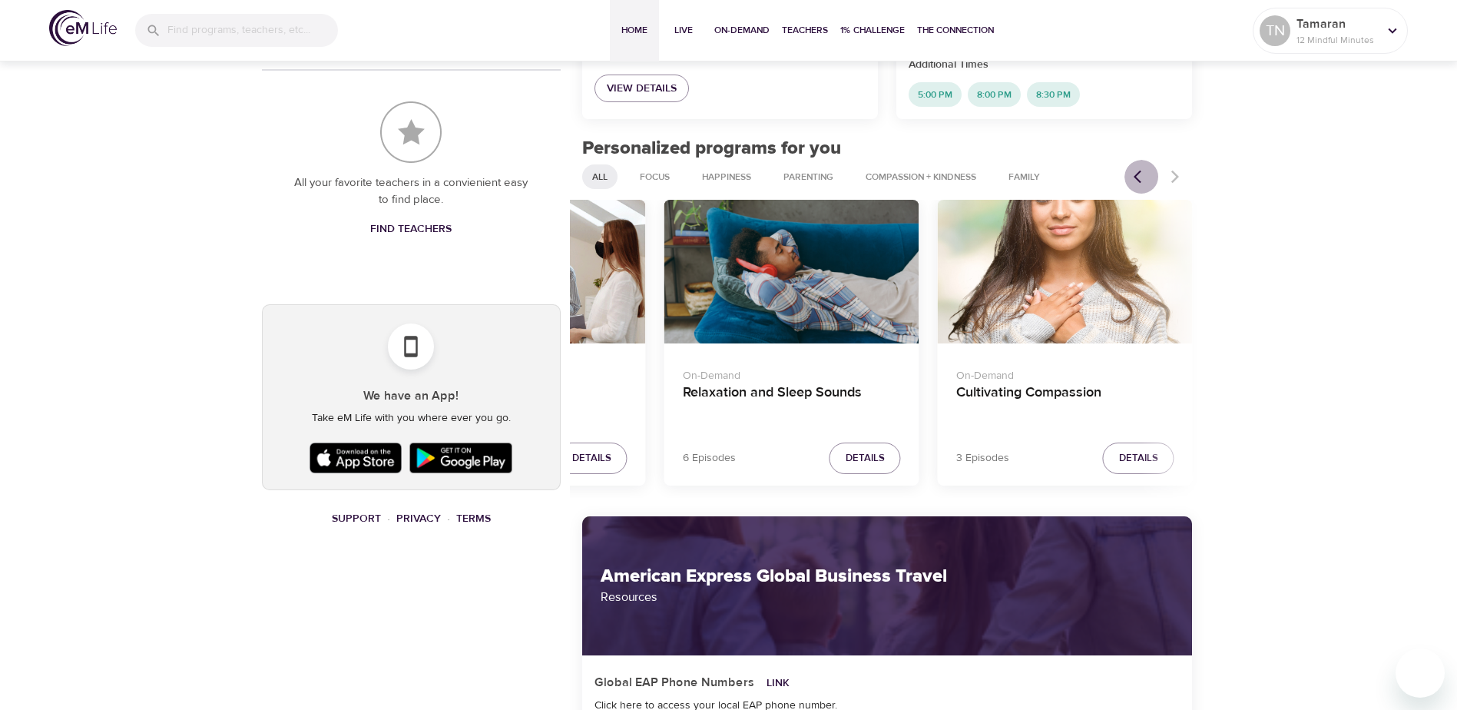
click at [1137, 176] on icon "Previous items" at bounding box center [1138, 176] width 8 height 13
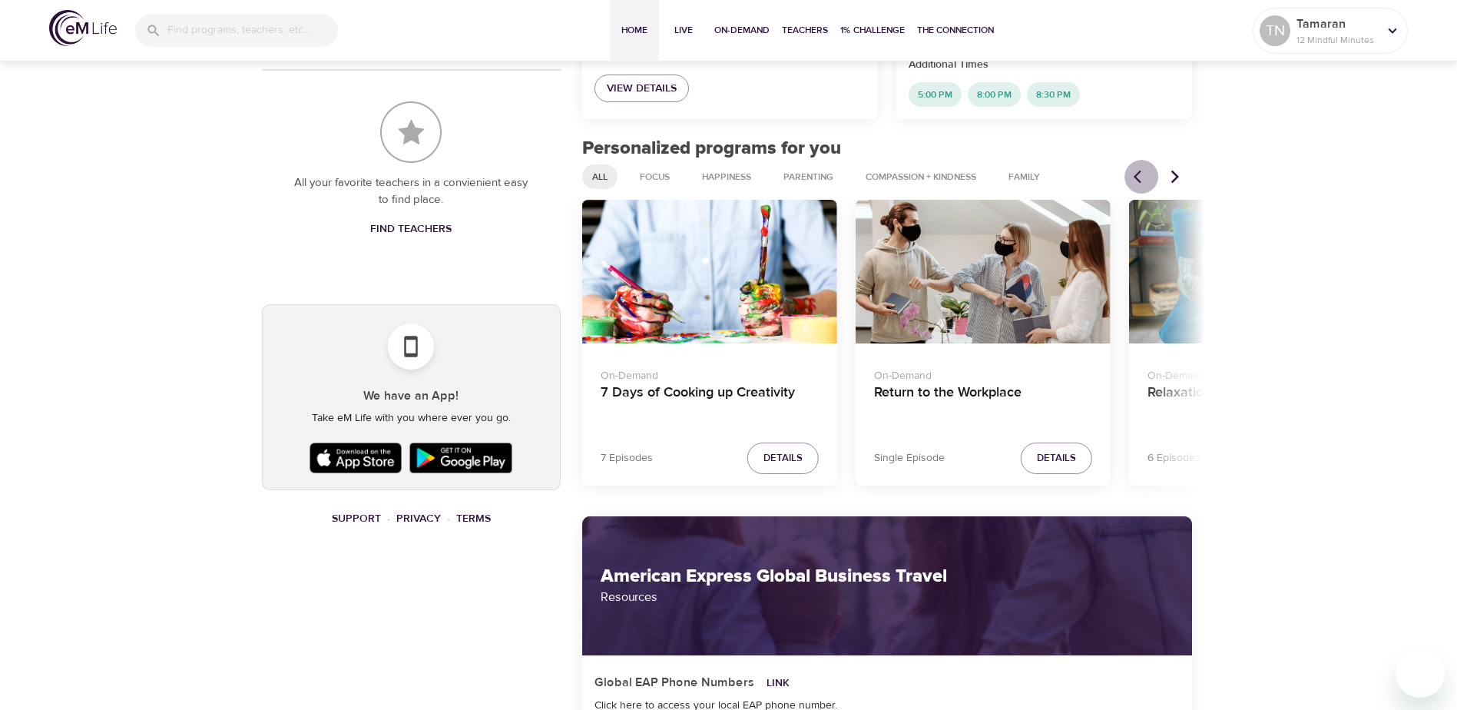
click at [1137, 176] on icon "Previous items" at bounding box center [1138, 176] width 8 height 13
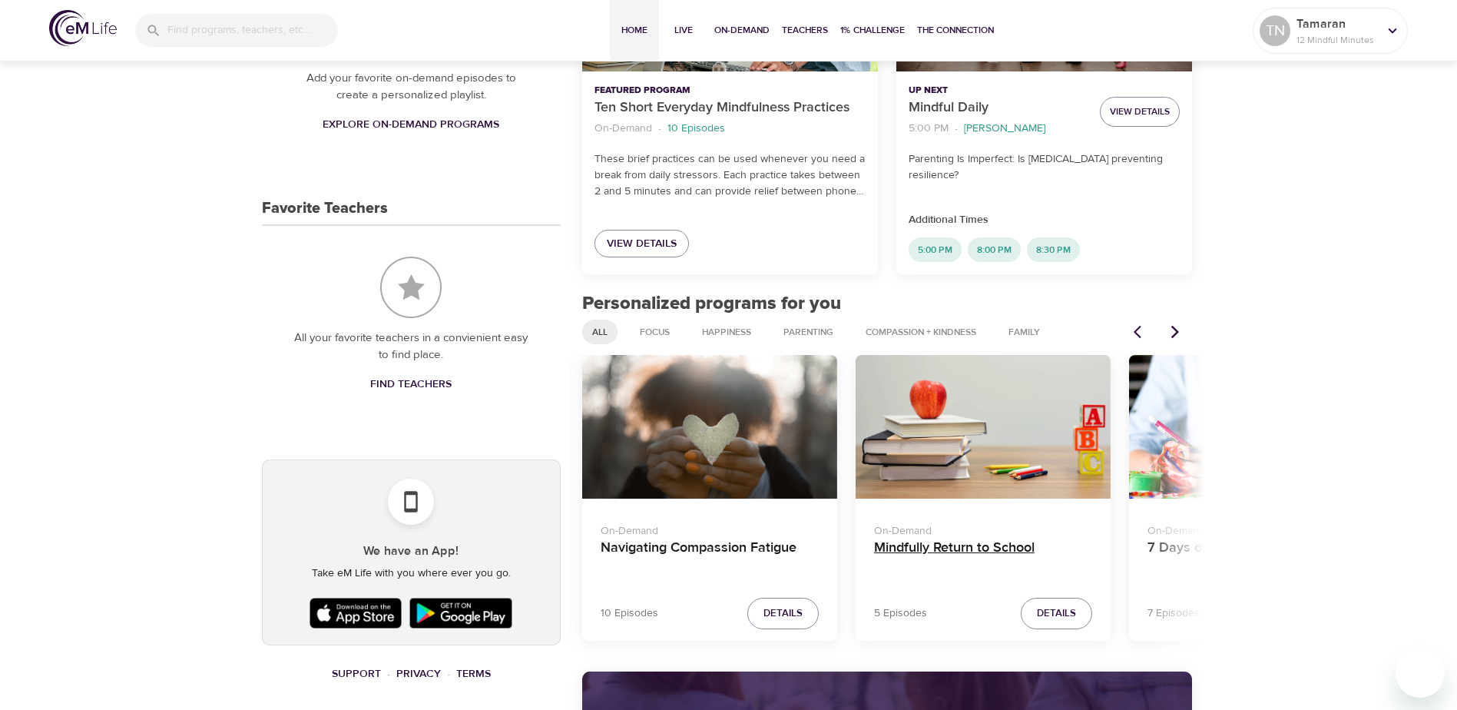
scroll to position [538, 0]
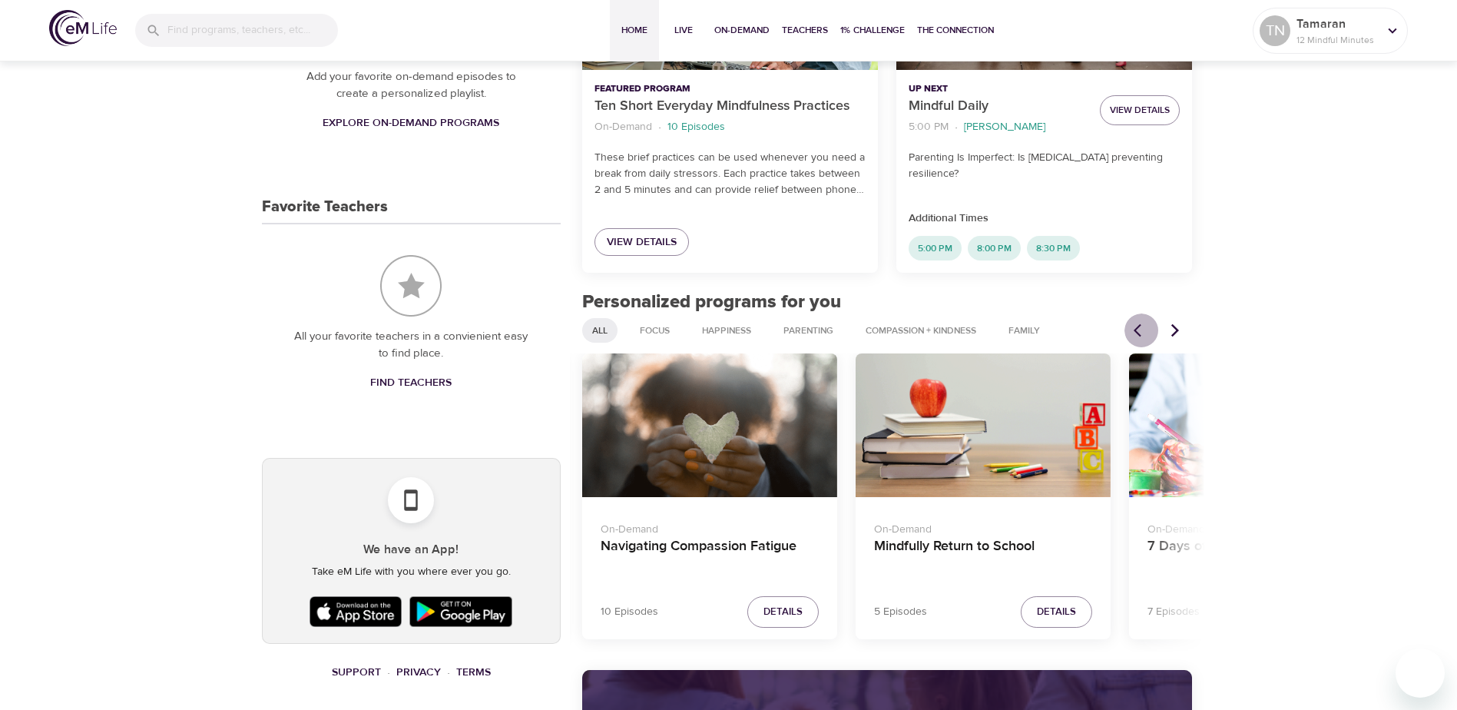
click at [1137, 330] on icon "Previous items" at bounding box center [1141, 330] width 15 height 15
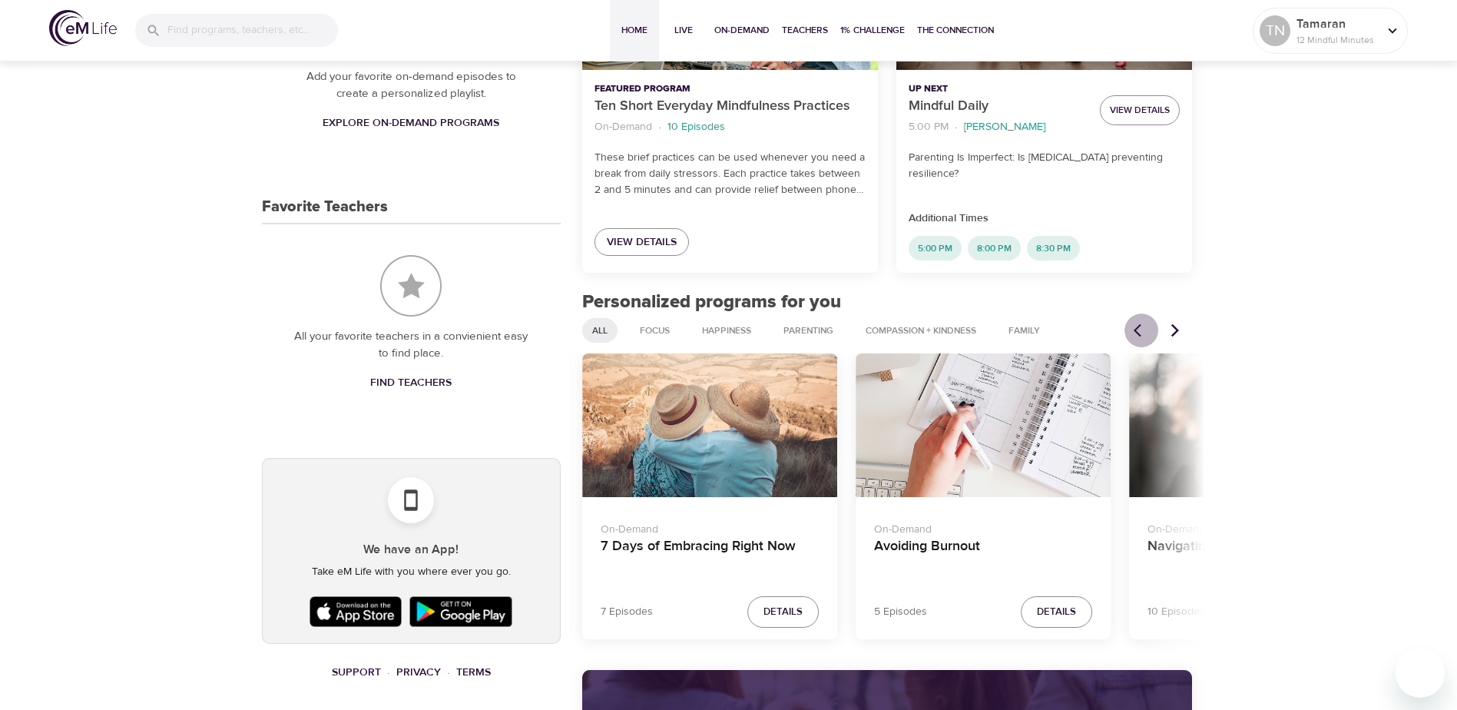
click at [1137, 330] on icon "Previous items" at bounding box center [1141, 330] width 15 height 15
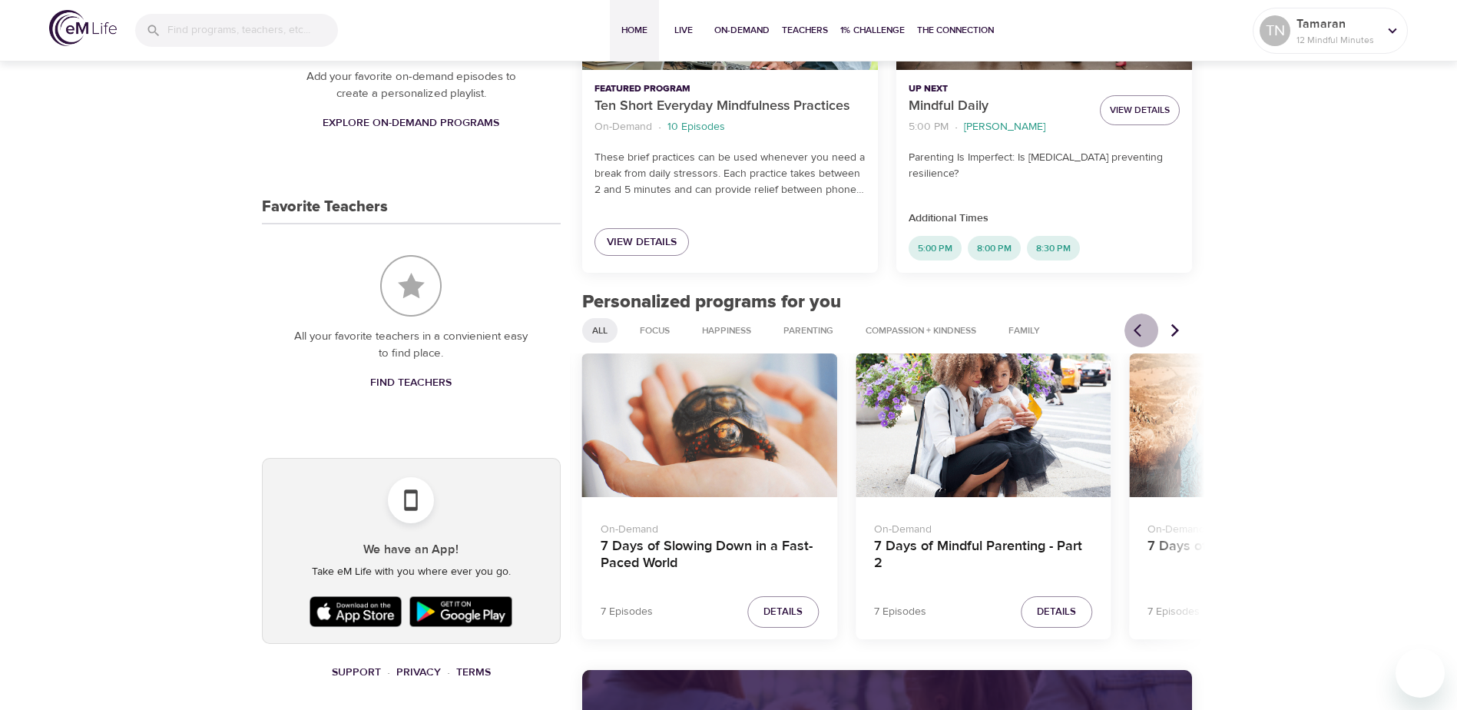
click at [1137, 330] on icon "Previous items" at bounding box center [1141, 330] width 15 height 15
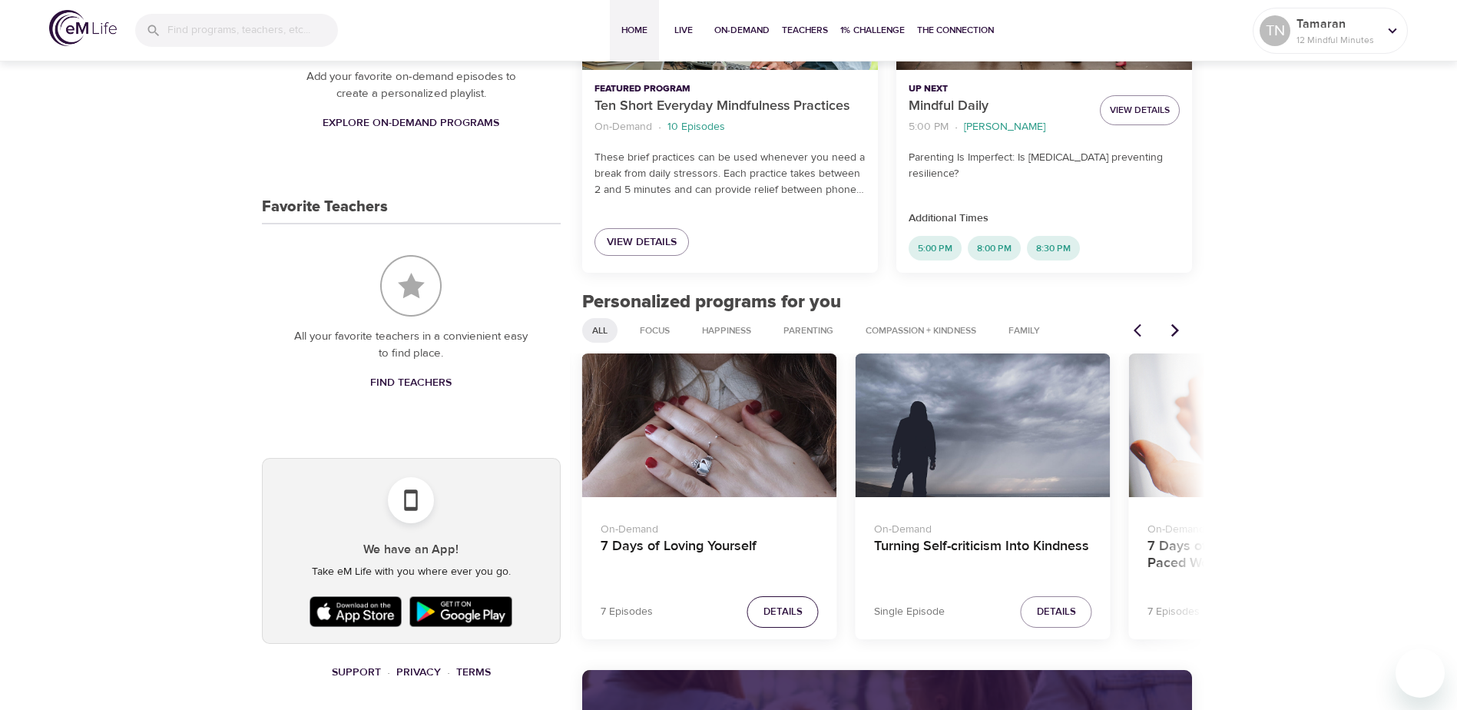
click at [772, 609] on span "Details" at bounding box center [782, 612] width 39 height 18
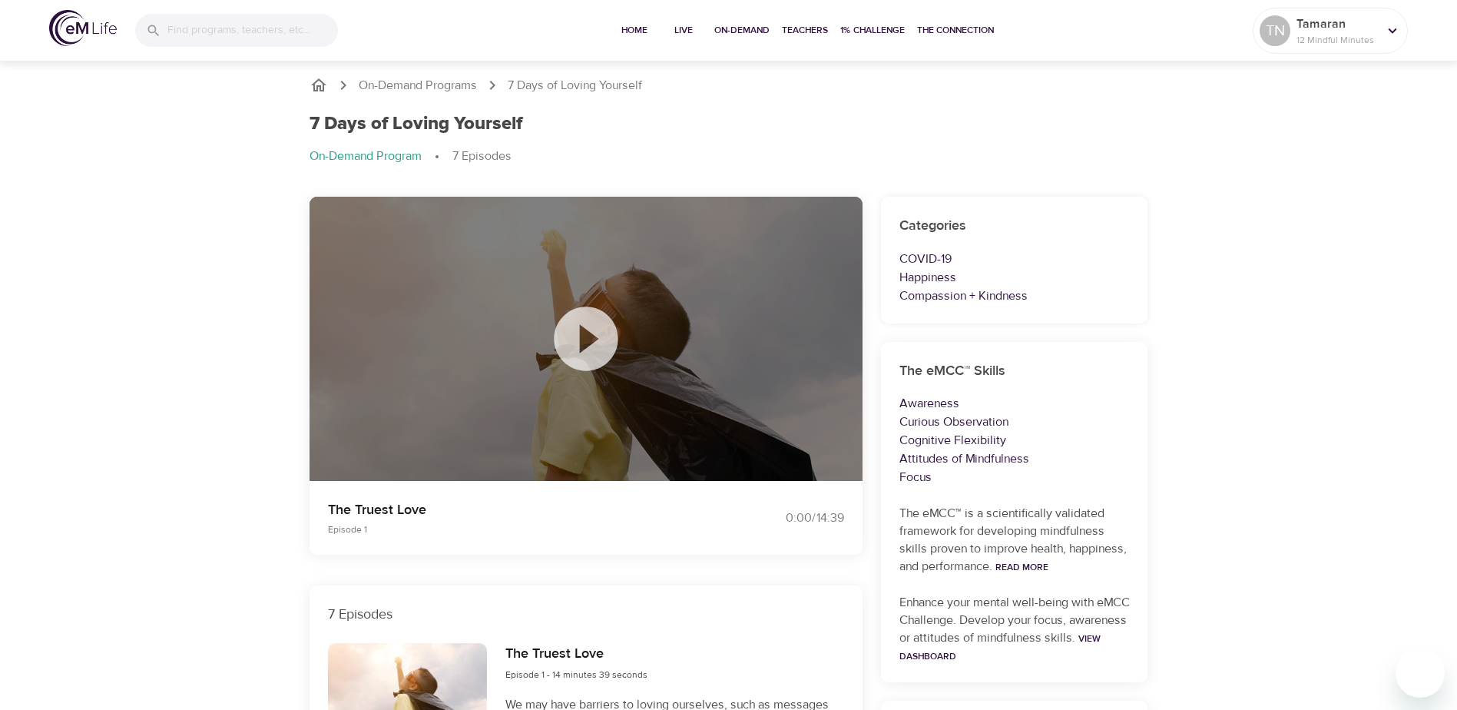
click at [581, 337] on icon at bounding box center [586, 338] width 77 height 77
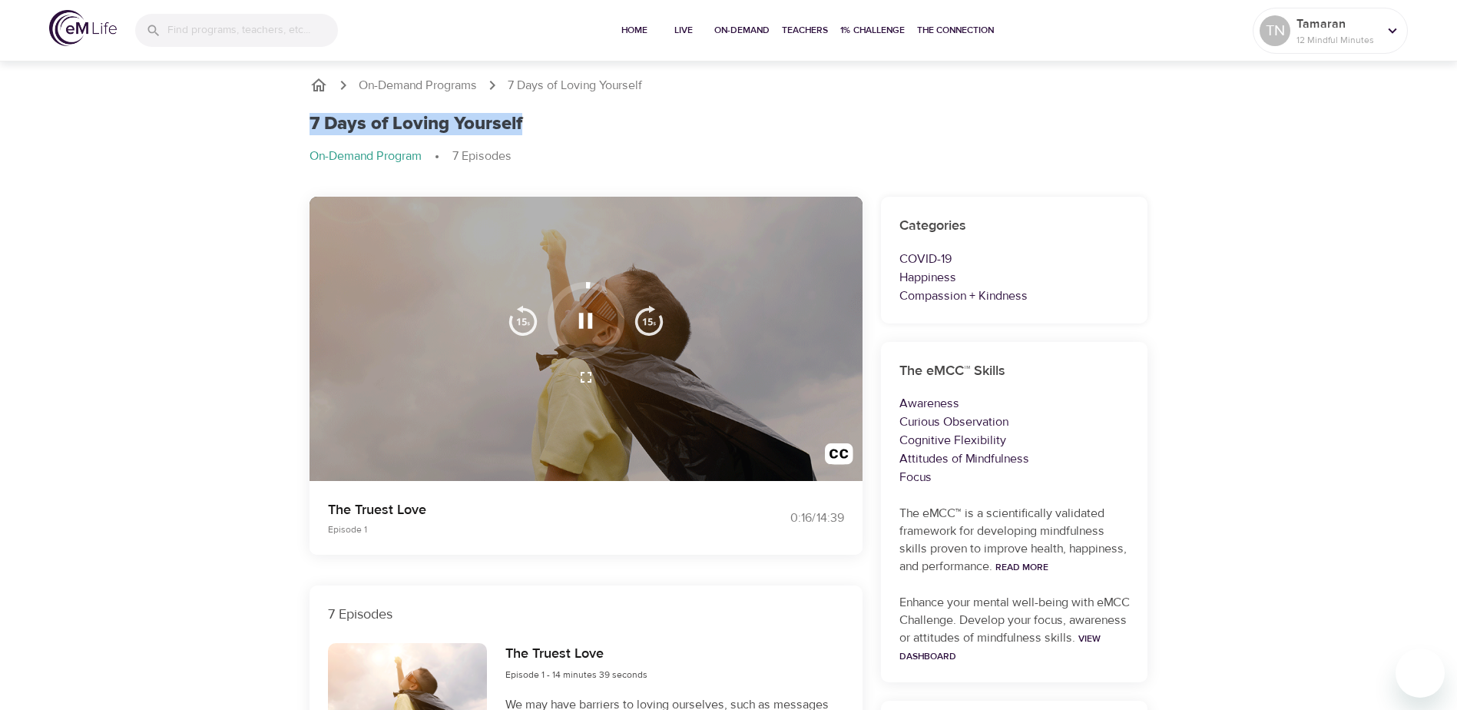
drag, startPoint x: 309, startPoint y: 123, endPoint x: 541, endPoint y: 120, distance: 232.0
click at [541, 120] on div "7 Days of Loving Yourself" at bounding box center [729, 124] width 839 height 22
drag, startPoint x: 541, startPoint y: 120, endPoint x: 501, endPoint y: 121, distance: 39.2
copy h1 "7 Days of Loving Yourself"
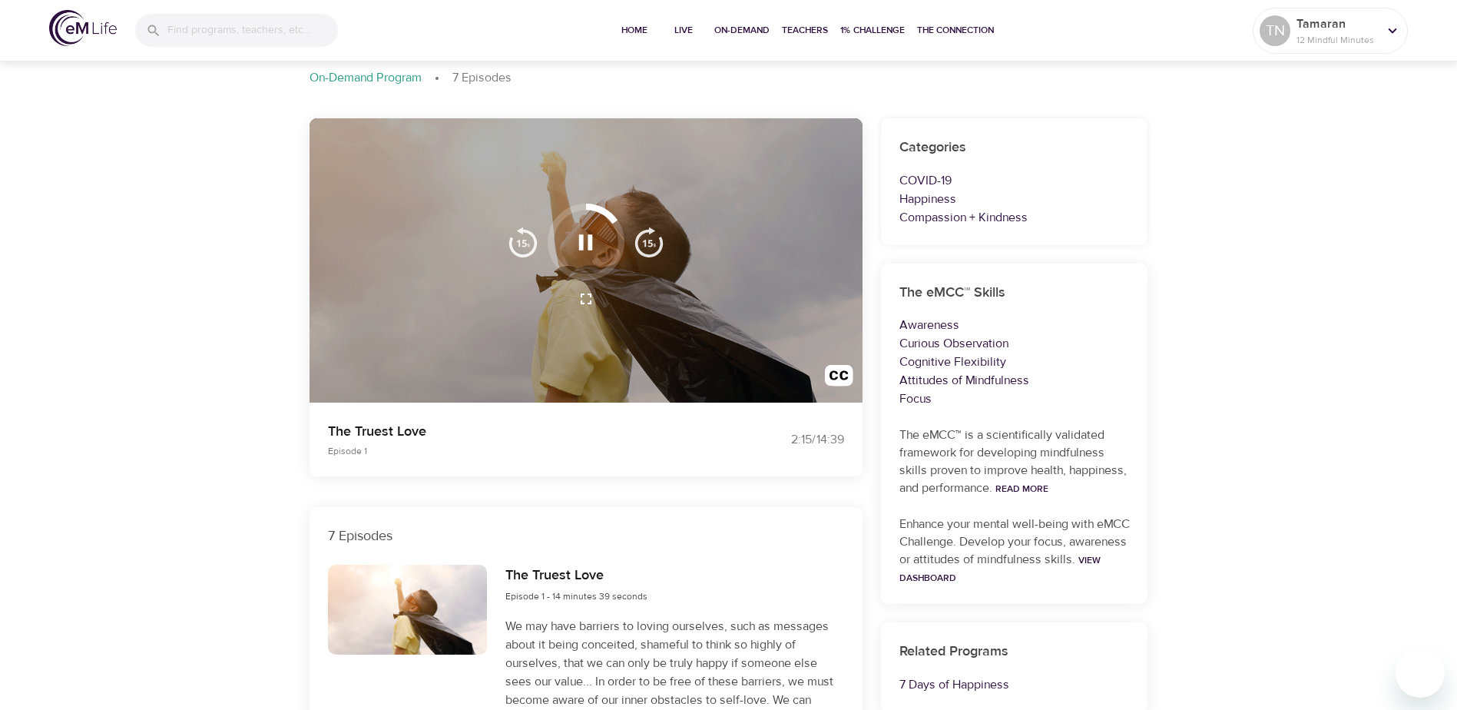
scroll to position [77, 0]
click at [653, 250] on img "button" at bounding box center [649, 243] width 31 height 31
click at [645, 247] on img "button" at bounding box center [649, 243] width 31 height 31
click at [583, 303] on icon "button" at bounding box center [586, 300] width 18 height 18
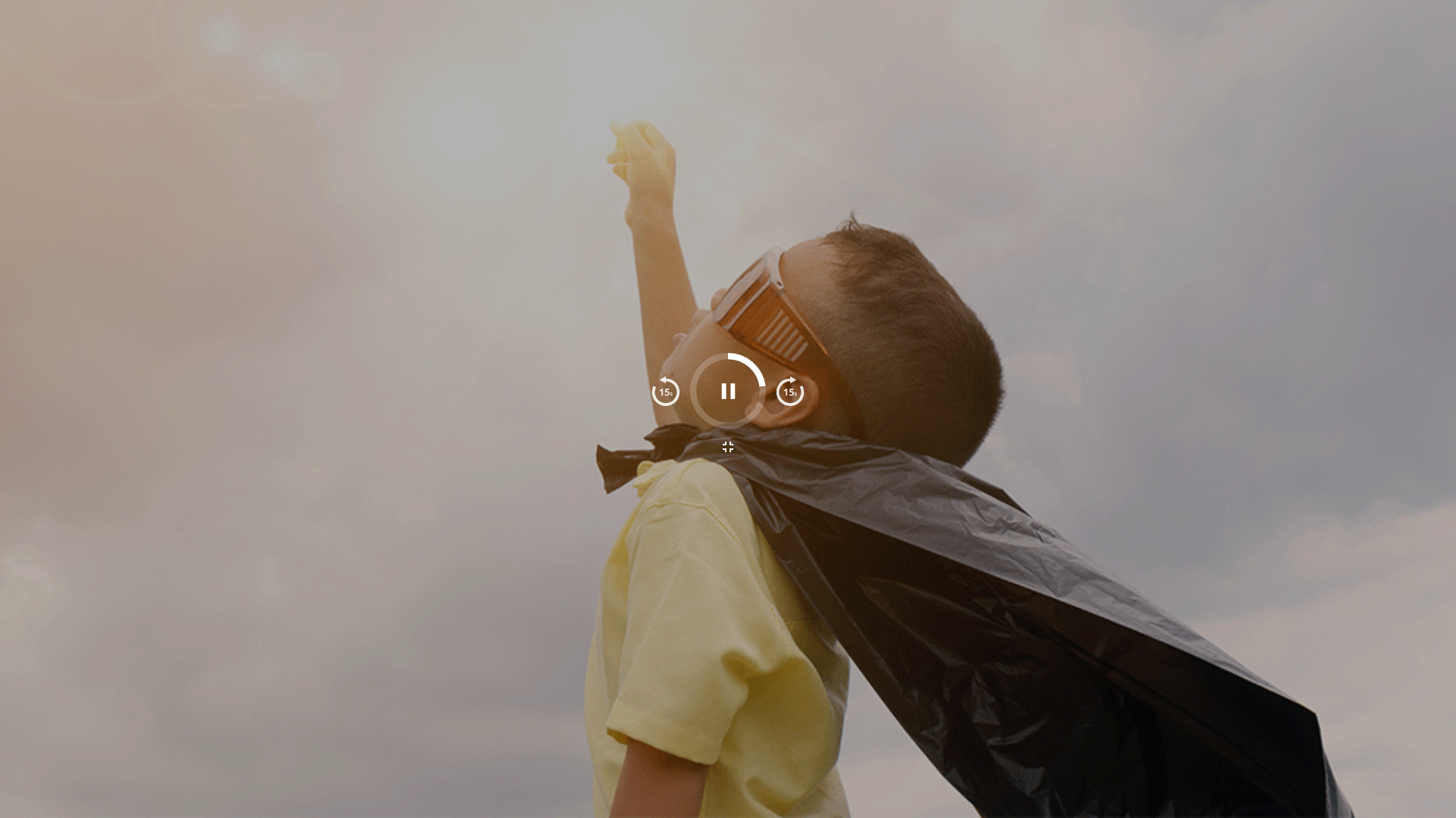
click at [276, 209] on div at bounding box center [728, 409] width 1456 height 818
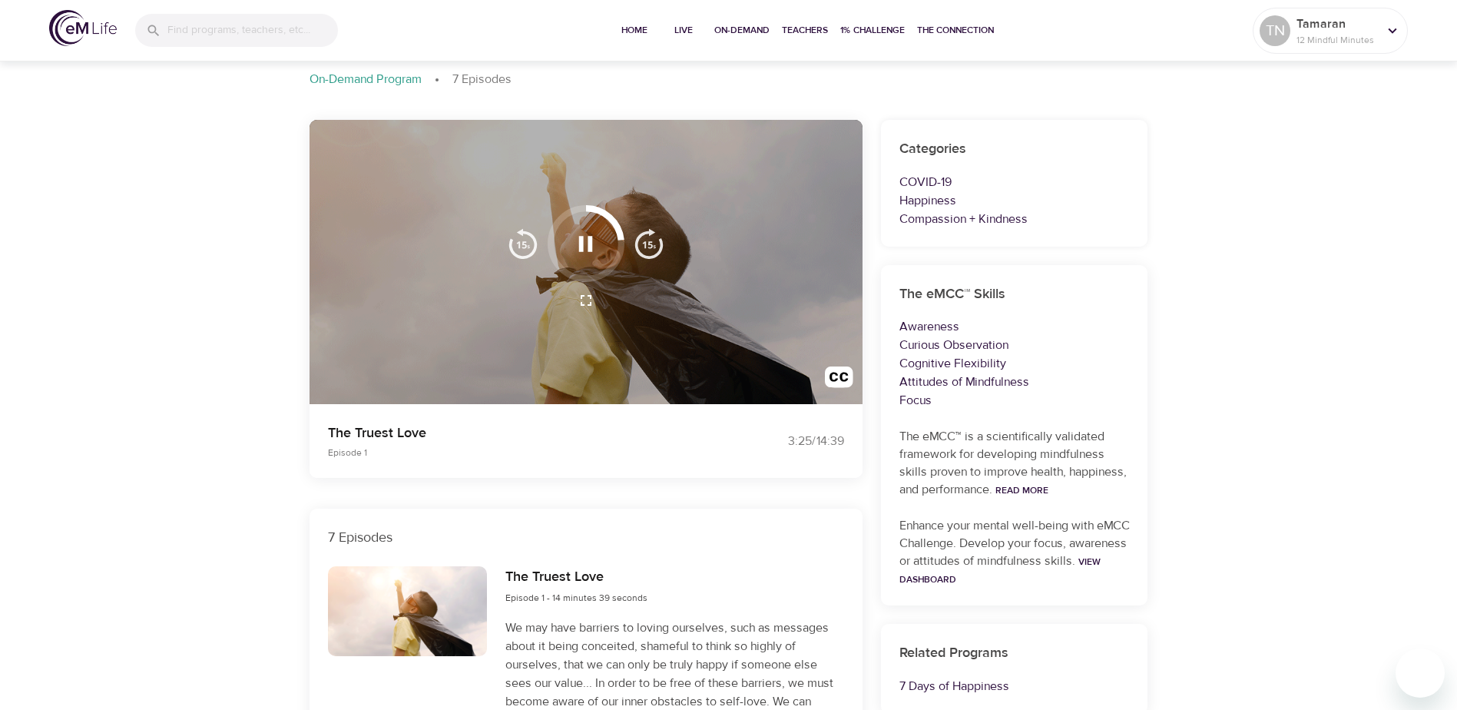
click at [726, 308] on div at bounding box center [586, 262] width 553 height 285
click at [645, 246] on img "button" at bounding box center [649, 243] width 31 height 31
click at [611, 303] on div at bounding box center [585, 300] width 175 height 37
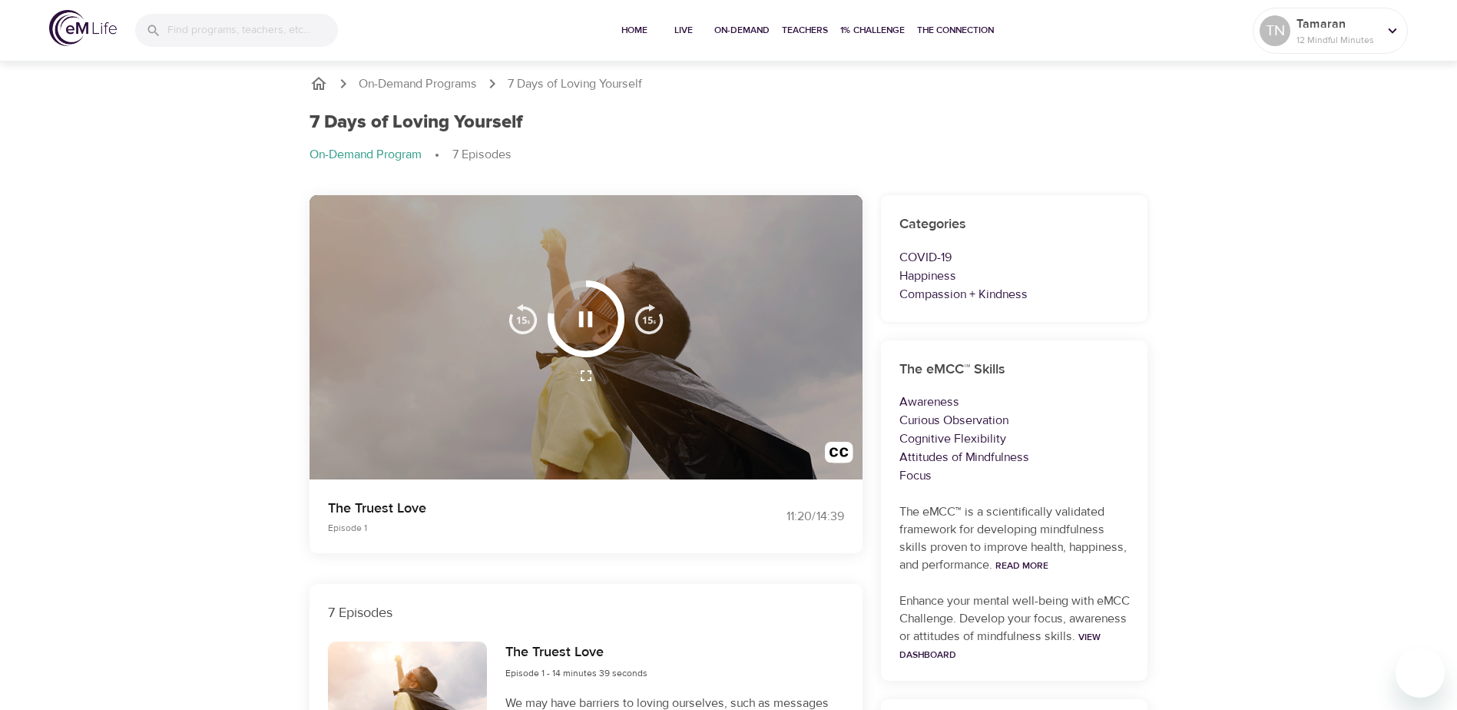
scroll to position [0, 0]
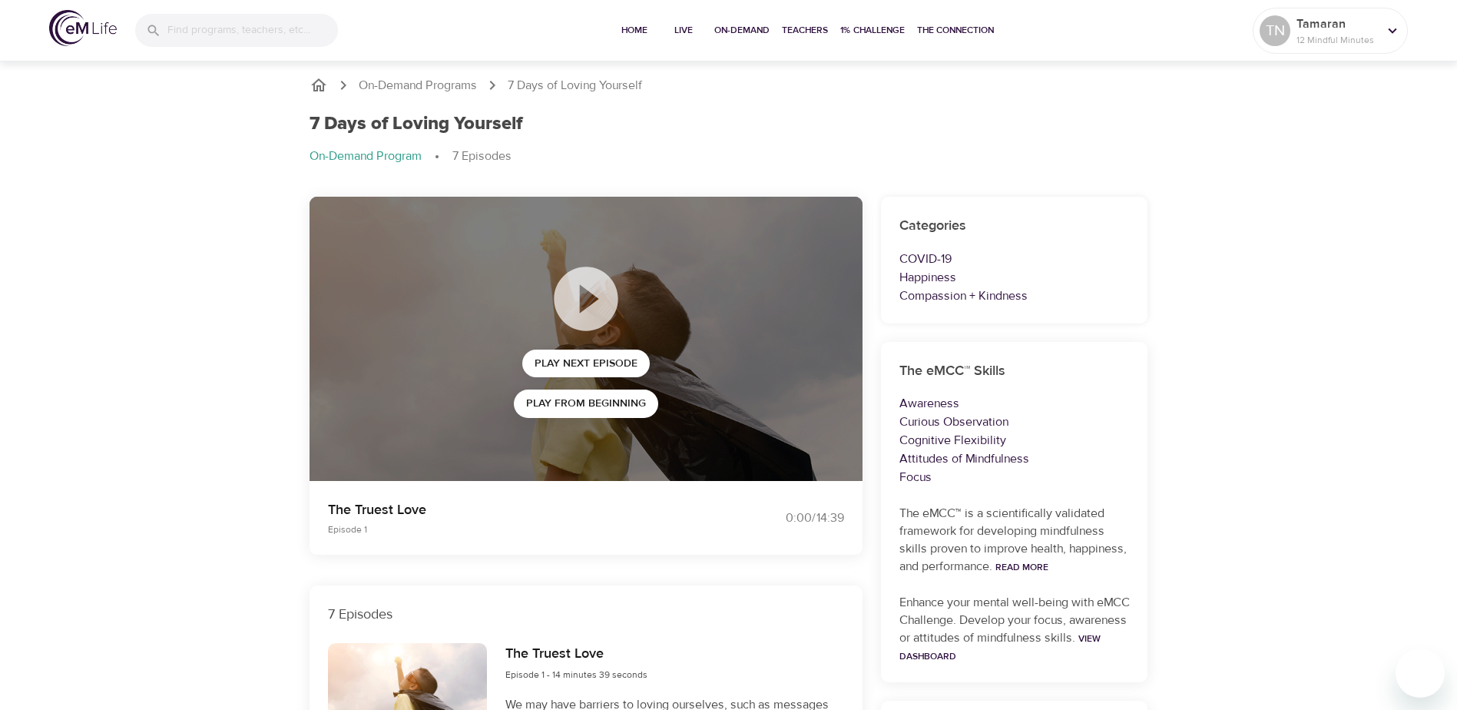
click at [319, 81] on icon "breadcrumb" at bounding box center [318, 84] width 15 height 13
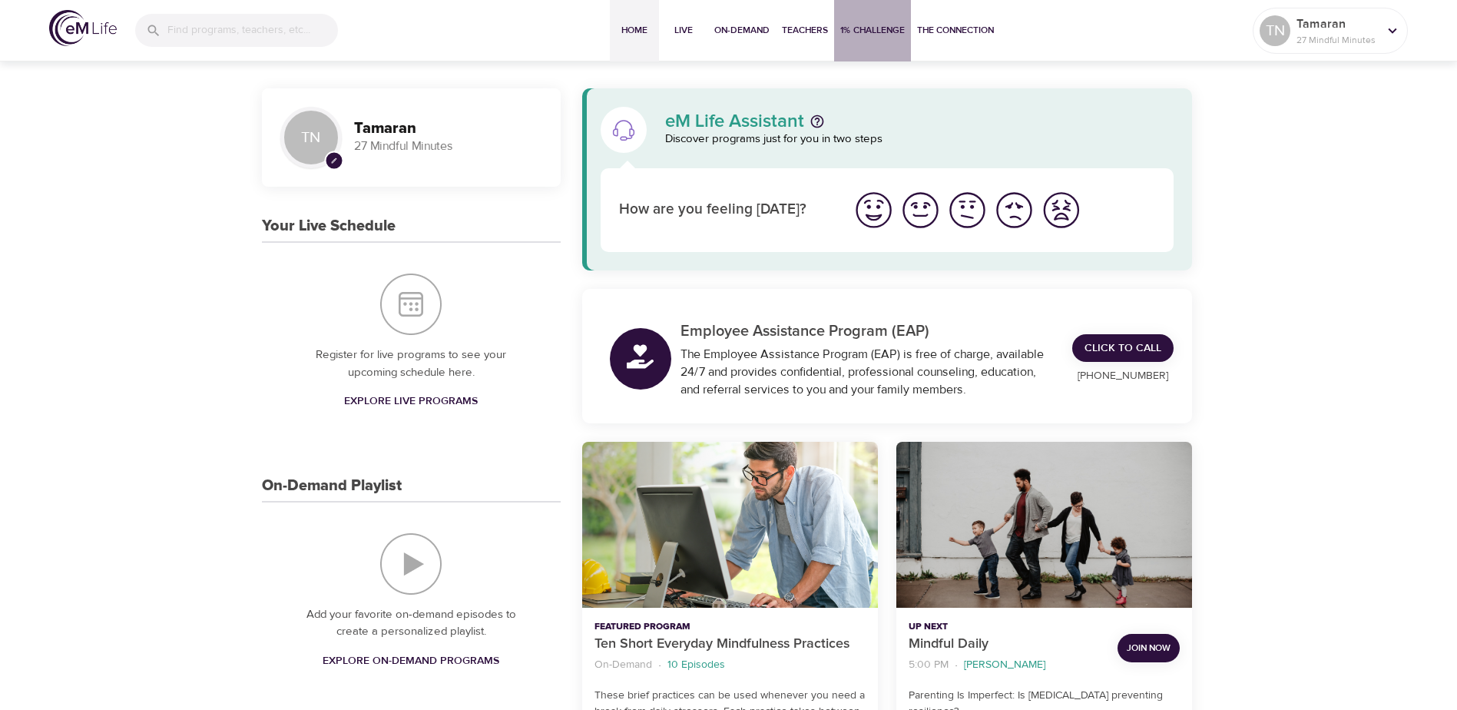
click at [874, 34] on span "1% Challenge" at bounding box center [872, 30] width 65 height 16
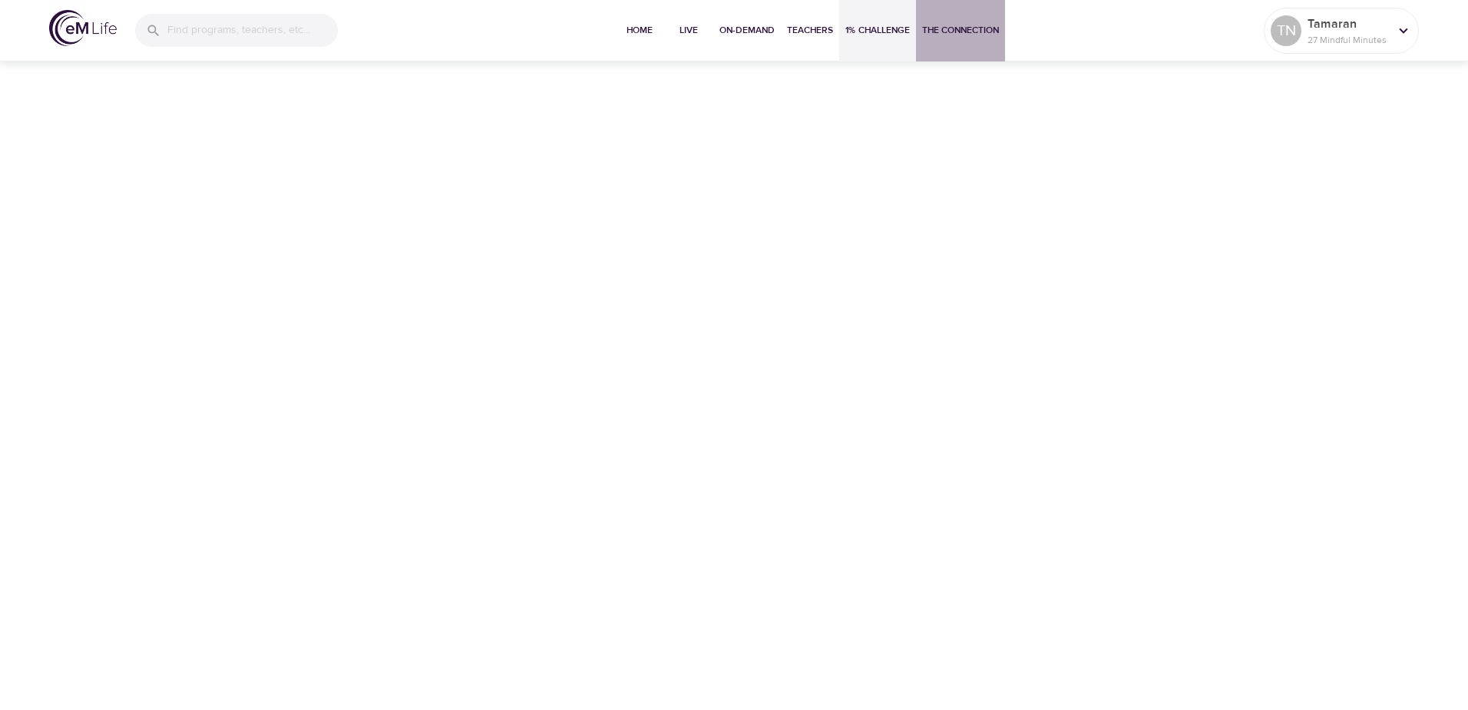
click at [955, 36] on span "The Connection" at bounding box center [960, 30] width 77 height 16
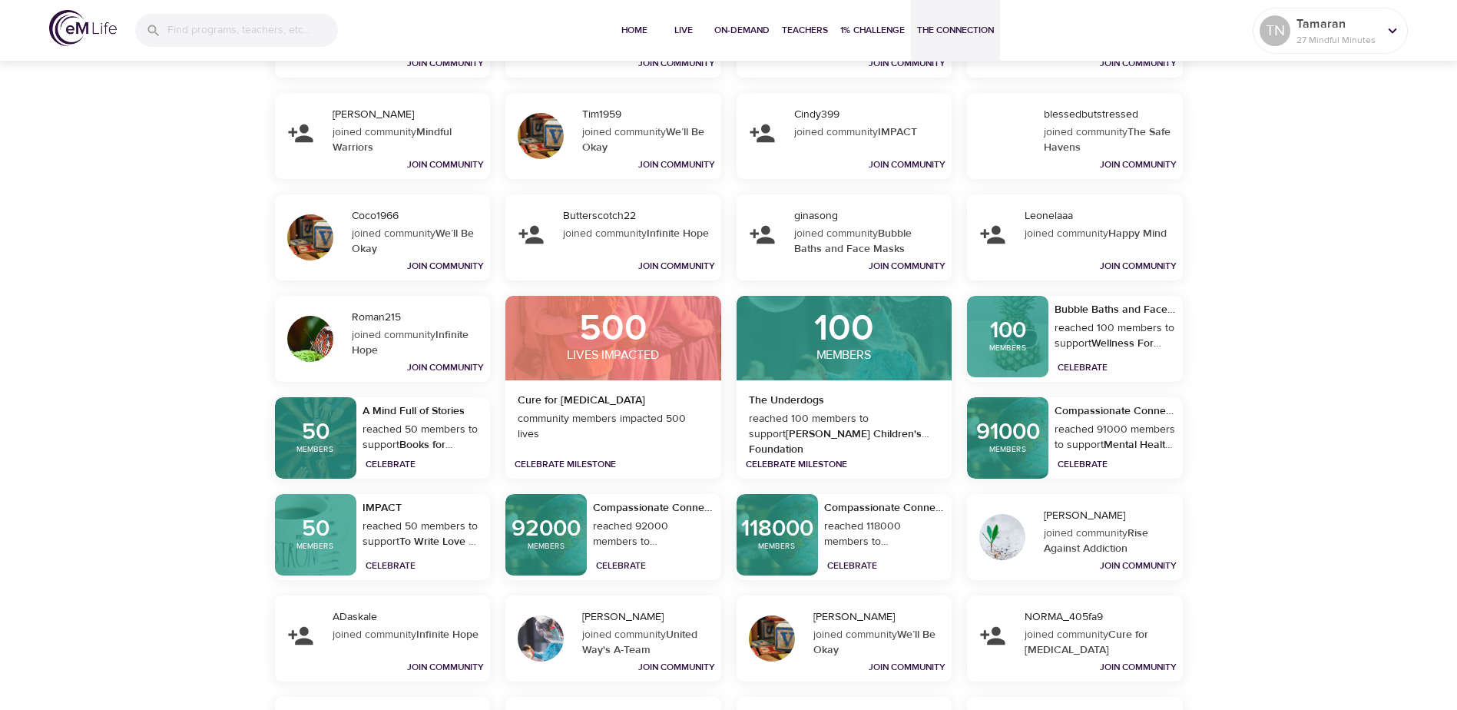
scroll to position [2529, 0]
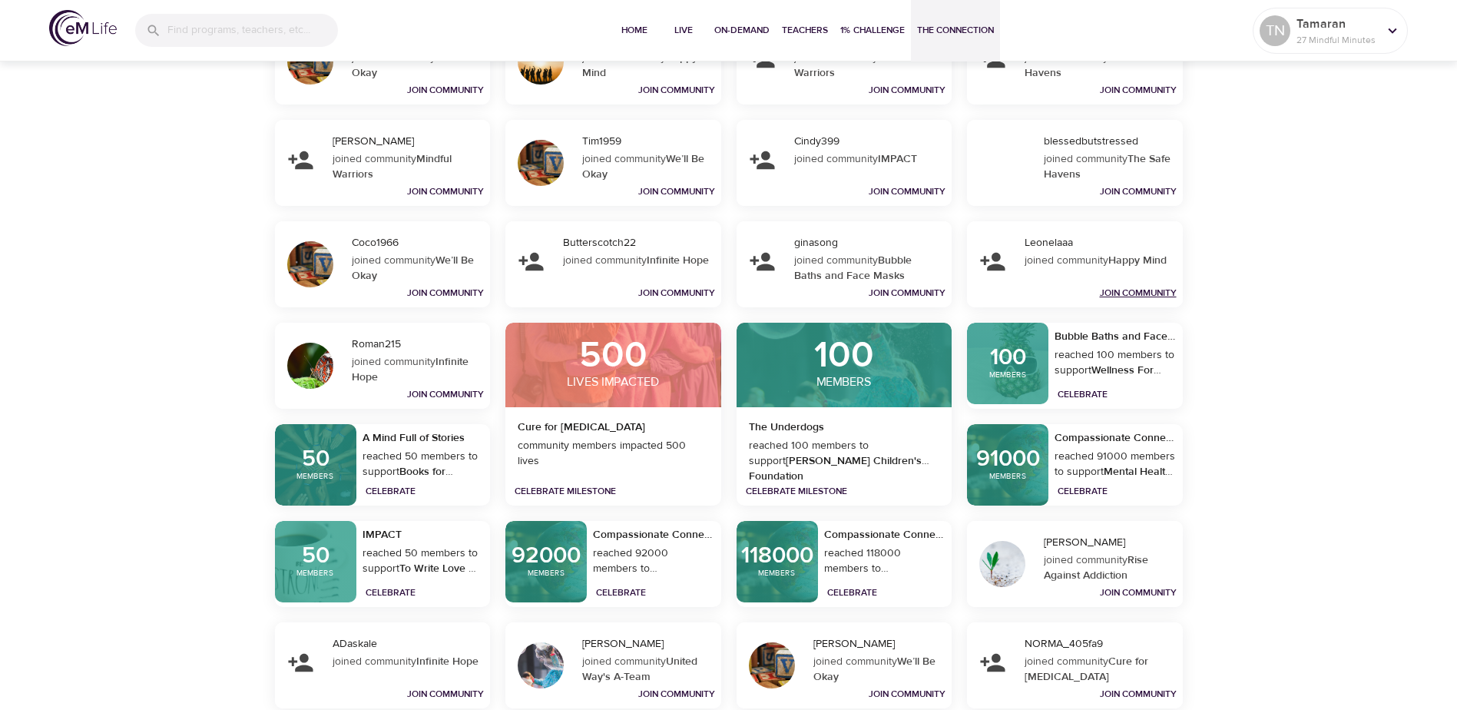
click at [1127, 294] on link "Join Community" at bounding box center [1138, 292] width 77 height 12
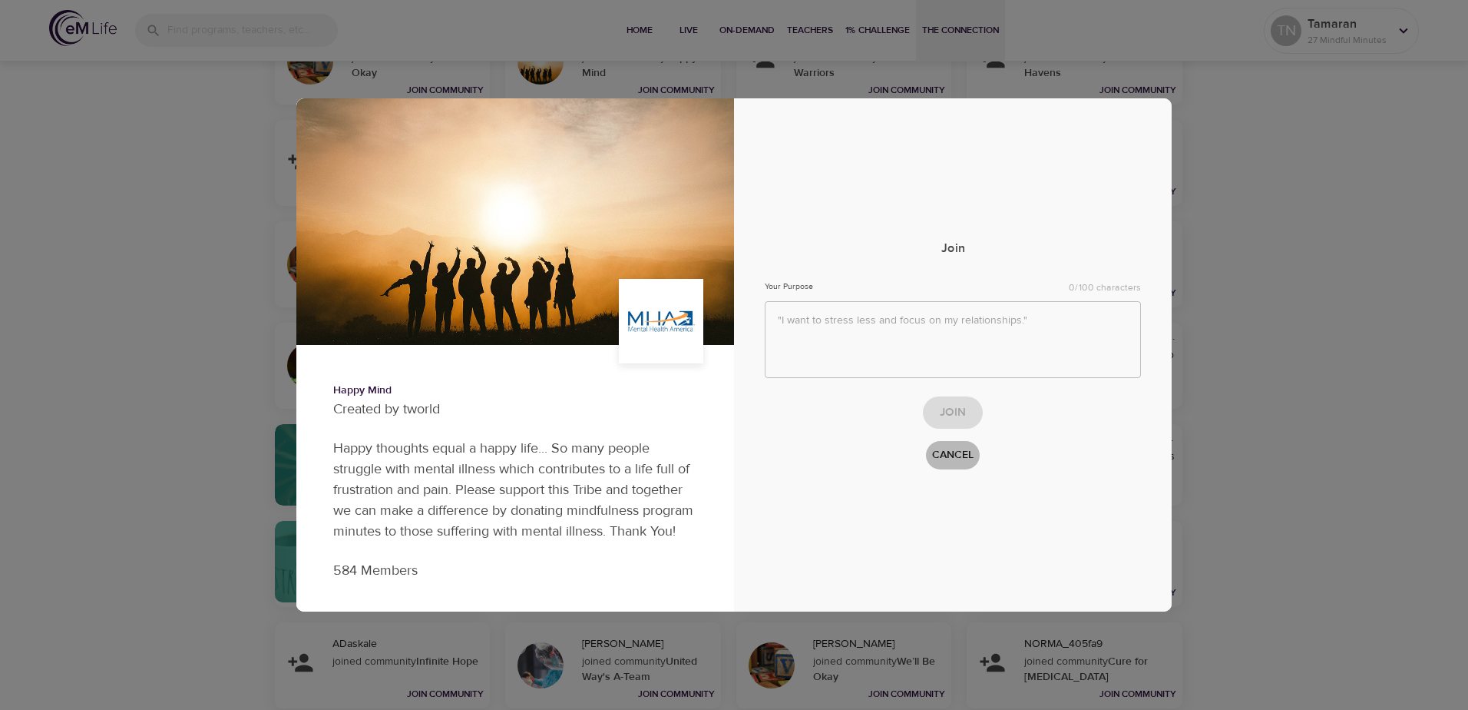
click at [959, 453] on span "Cancel" at bounding box center [952, 454] width 41 height 19
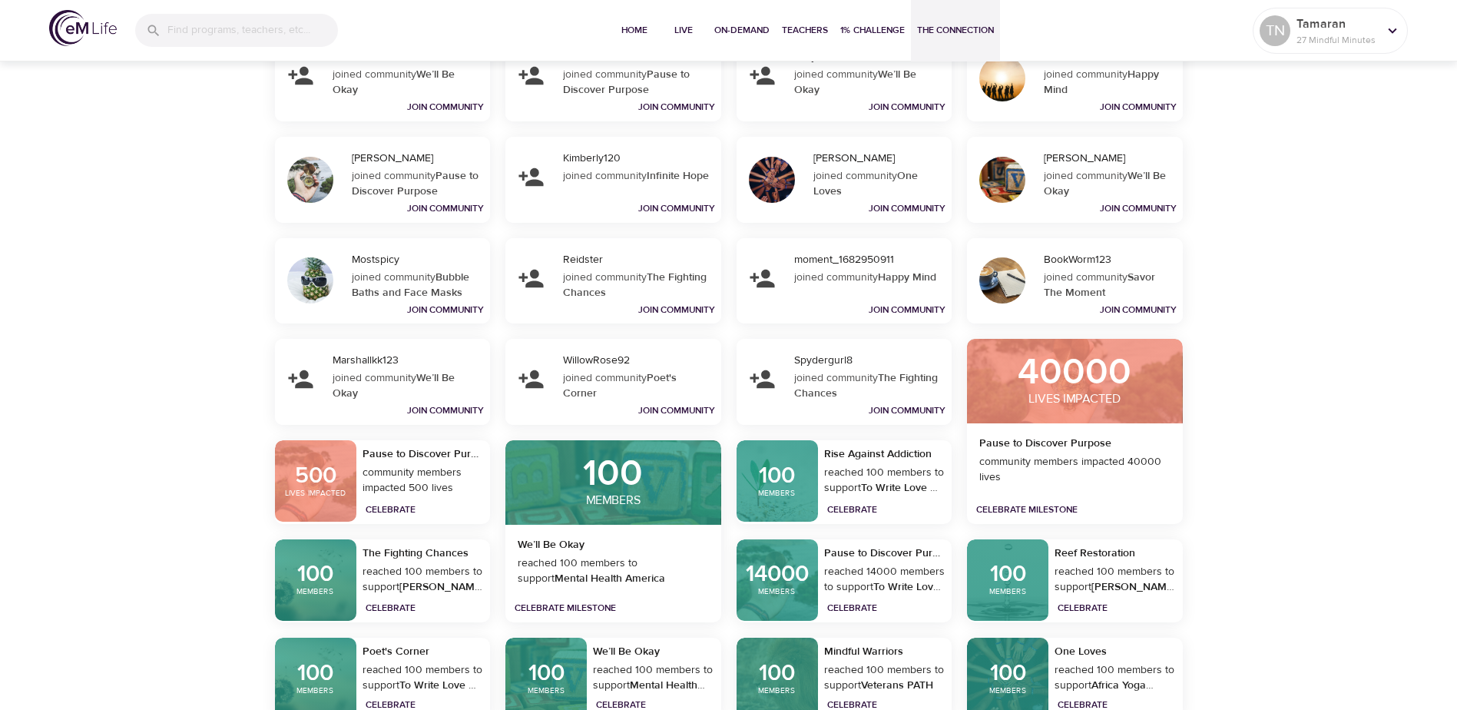
scroll to position [2968, 0]
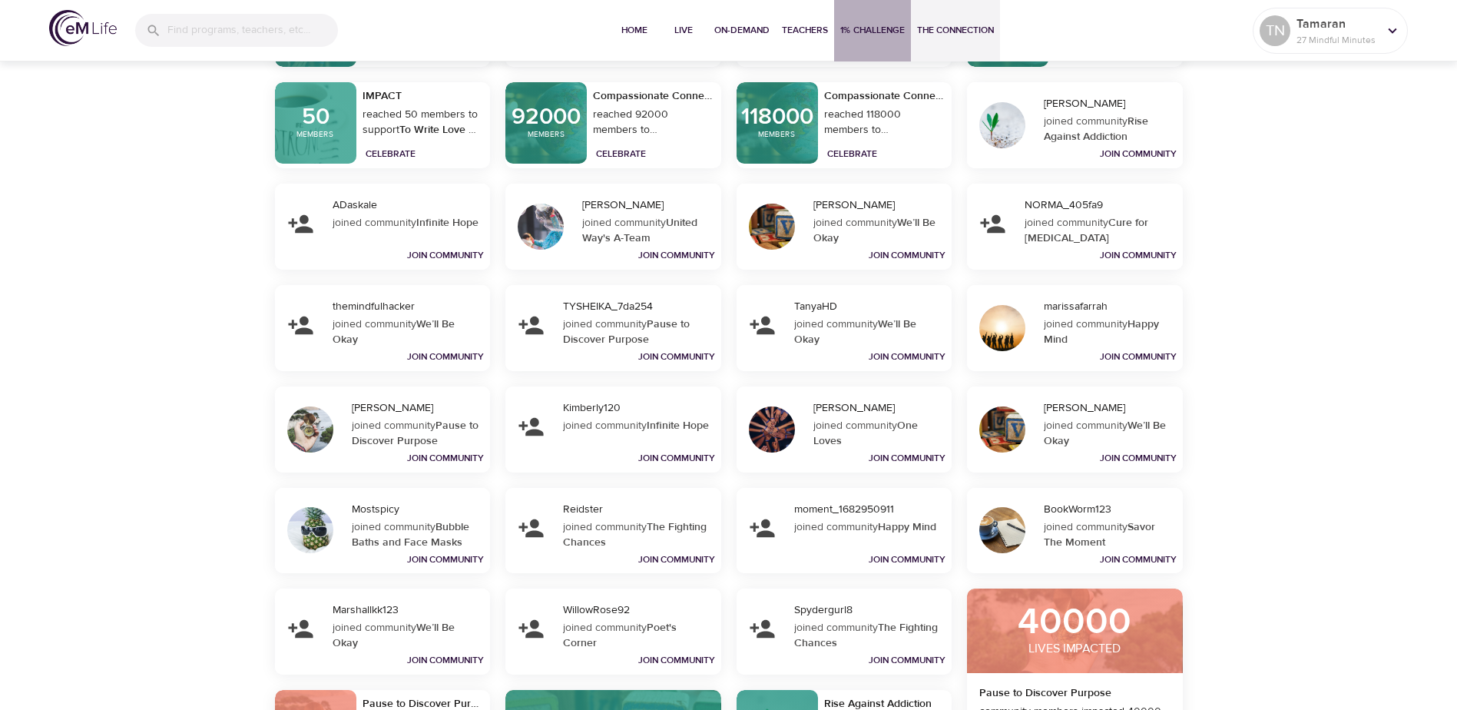
click at [860, 28] on span "1% Challenge" at bounding box center [872, 30] width 65 height 16
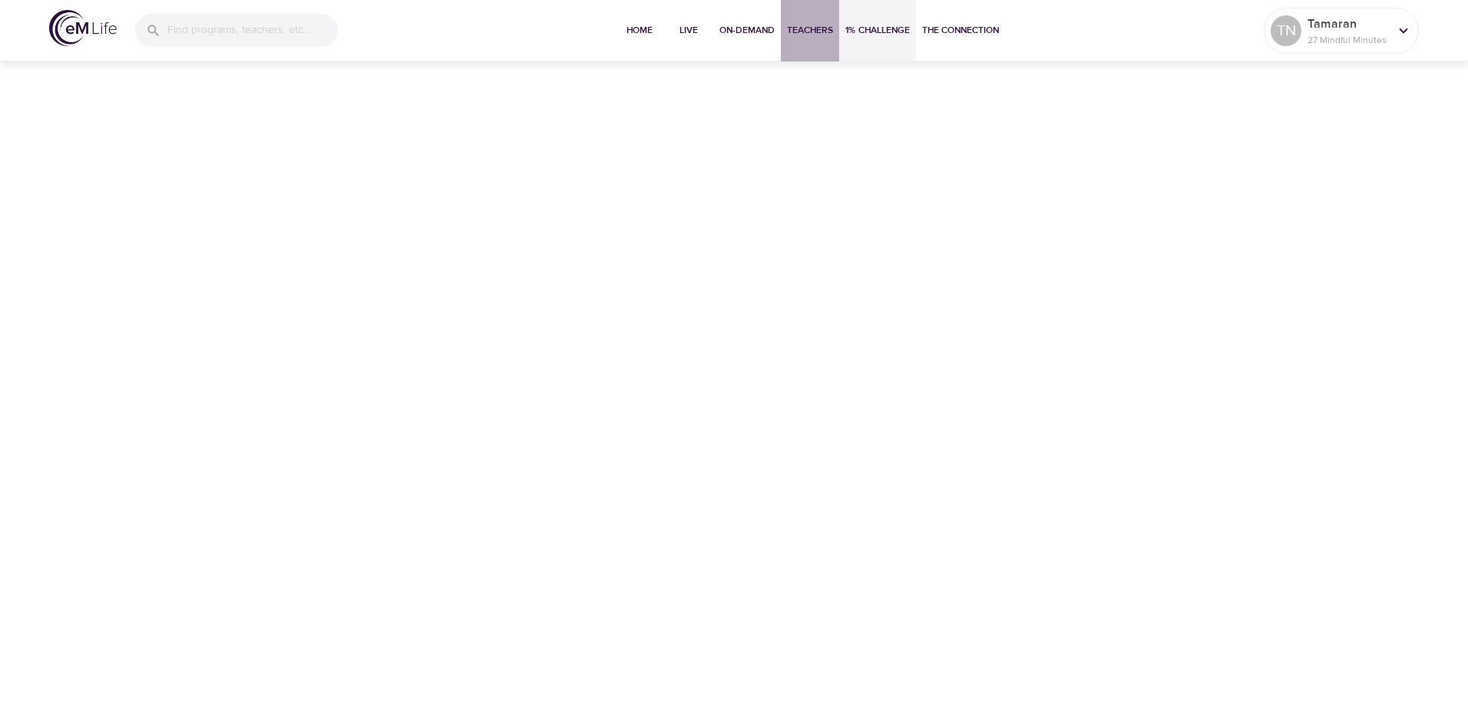
click at [825, 31] on span "Teachers" at bounding box center [810, 30] width 46 height 16
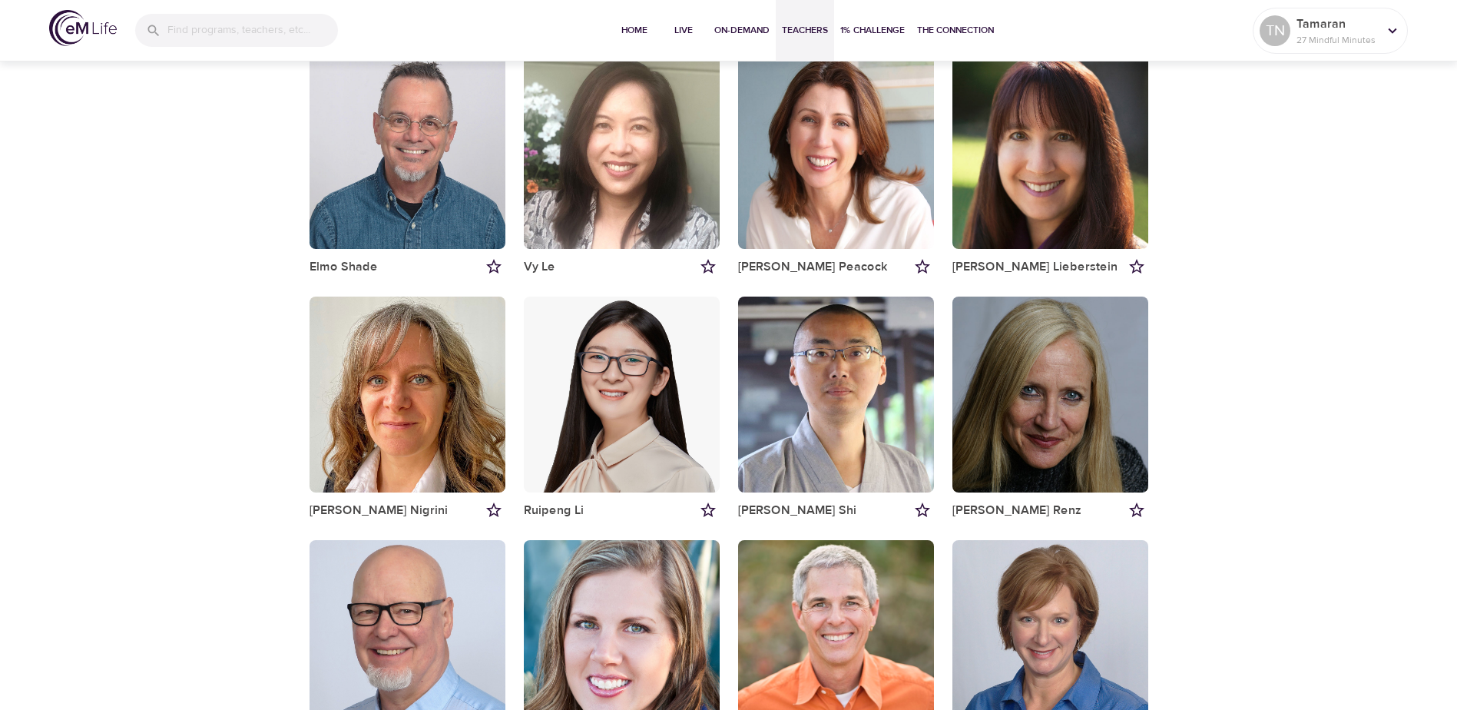
scroll to position [538, 0]
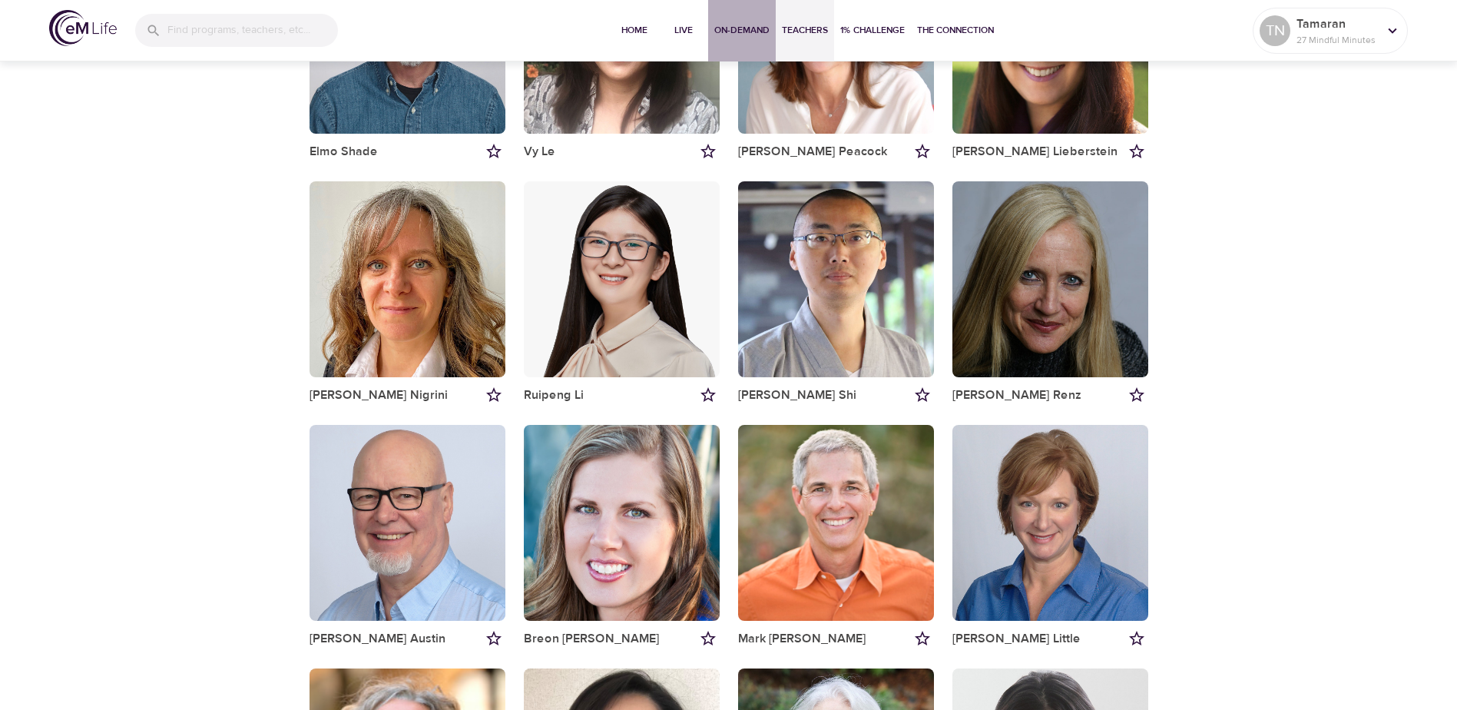
click at [730, 31] on span "On-Demand" at bounding box center [741, 30] width 55 height 16
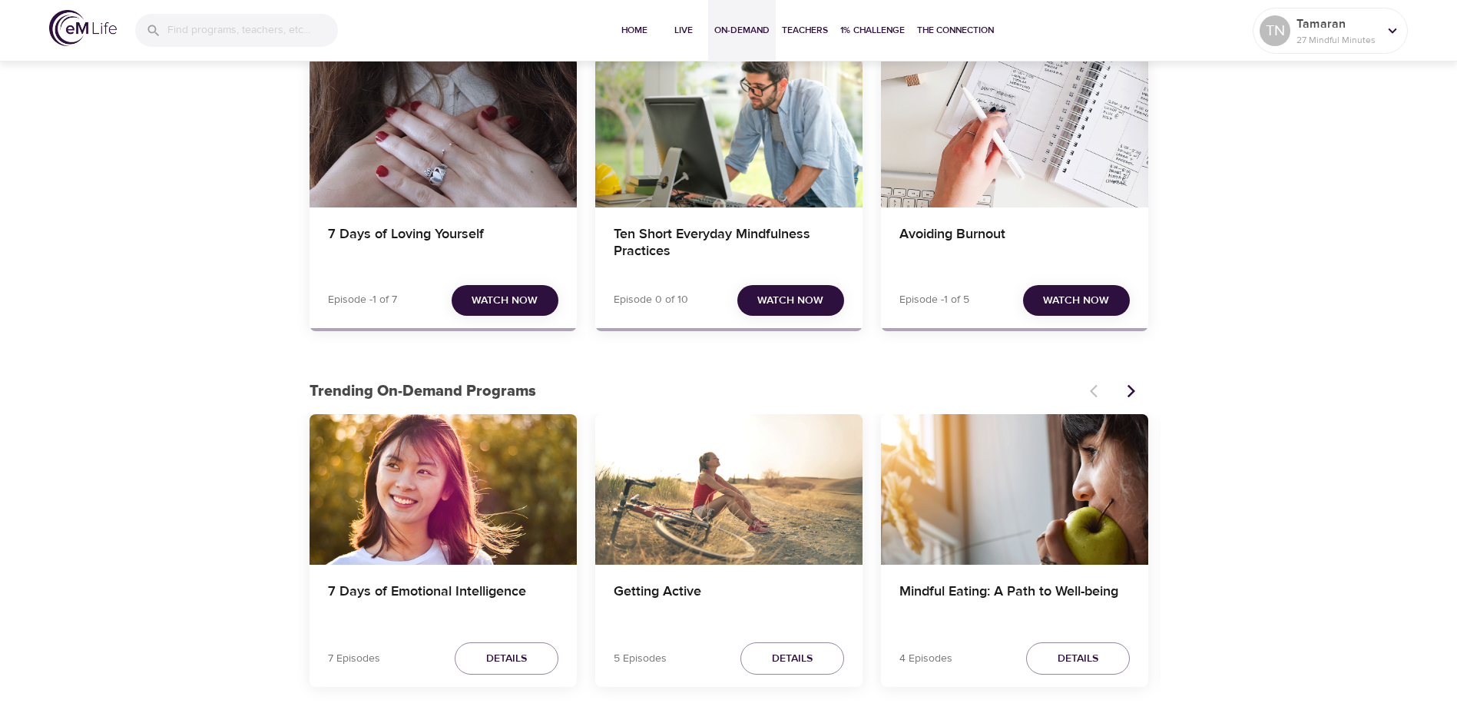
scroll to position [154, 0]
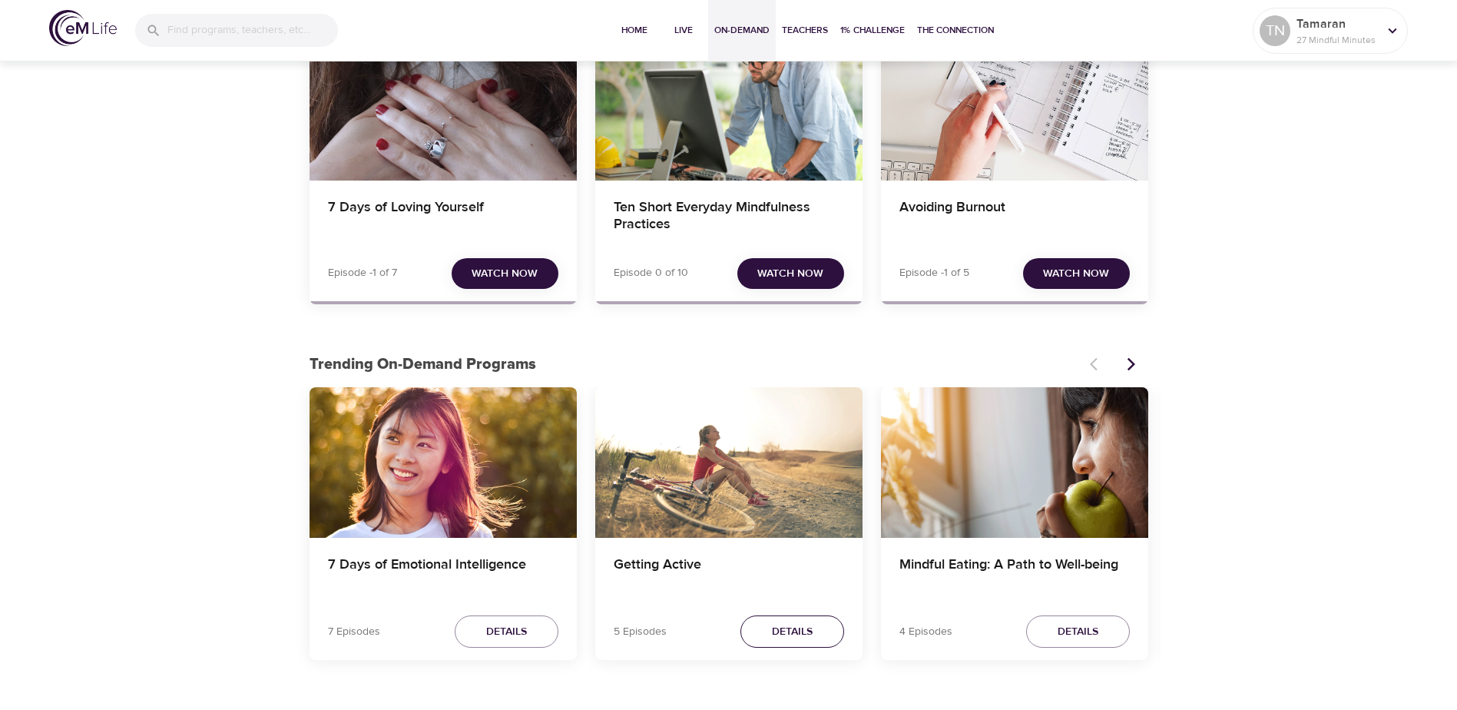
click at [783, 635] on span "Details" at bounding box center [792, 631] width 41 height 19
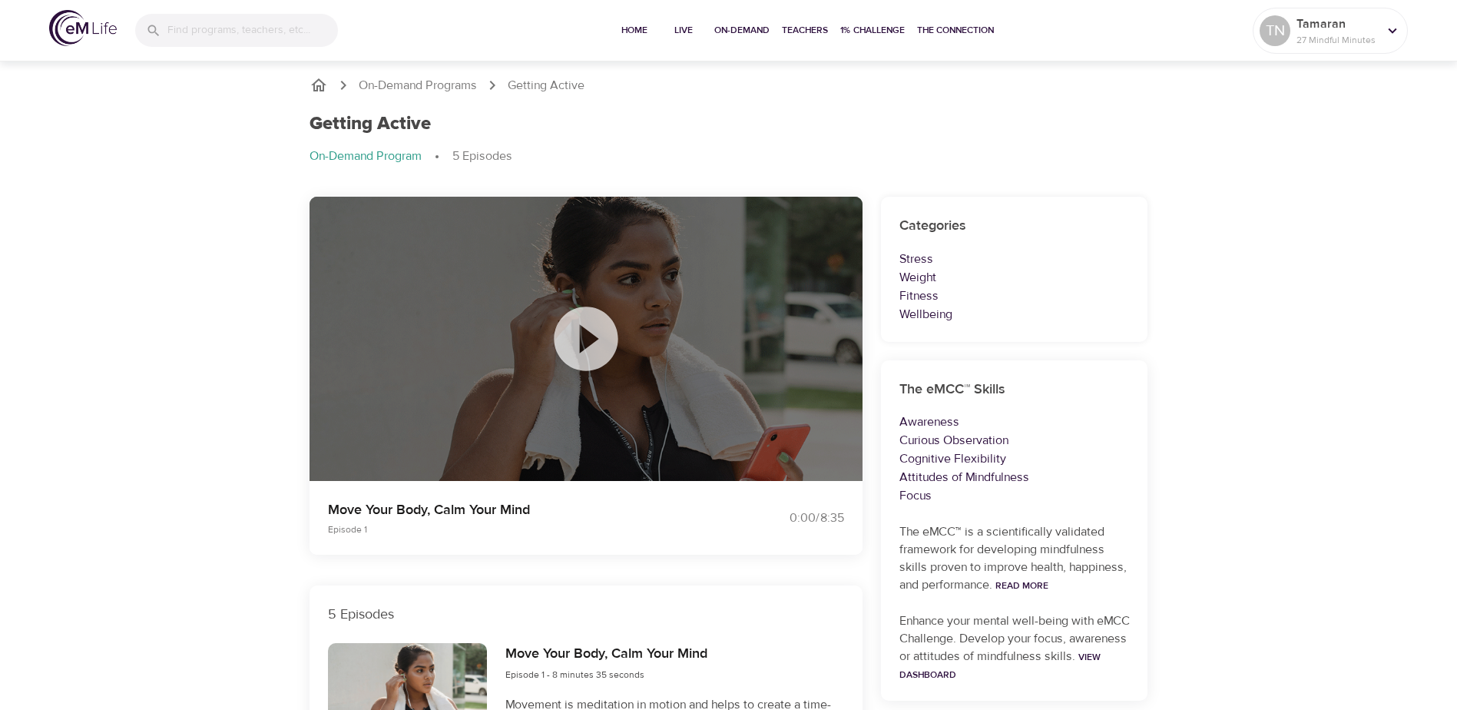
click at [598, 346] on icon at bounding box center [586, 338] width 64 height 64
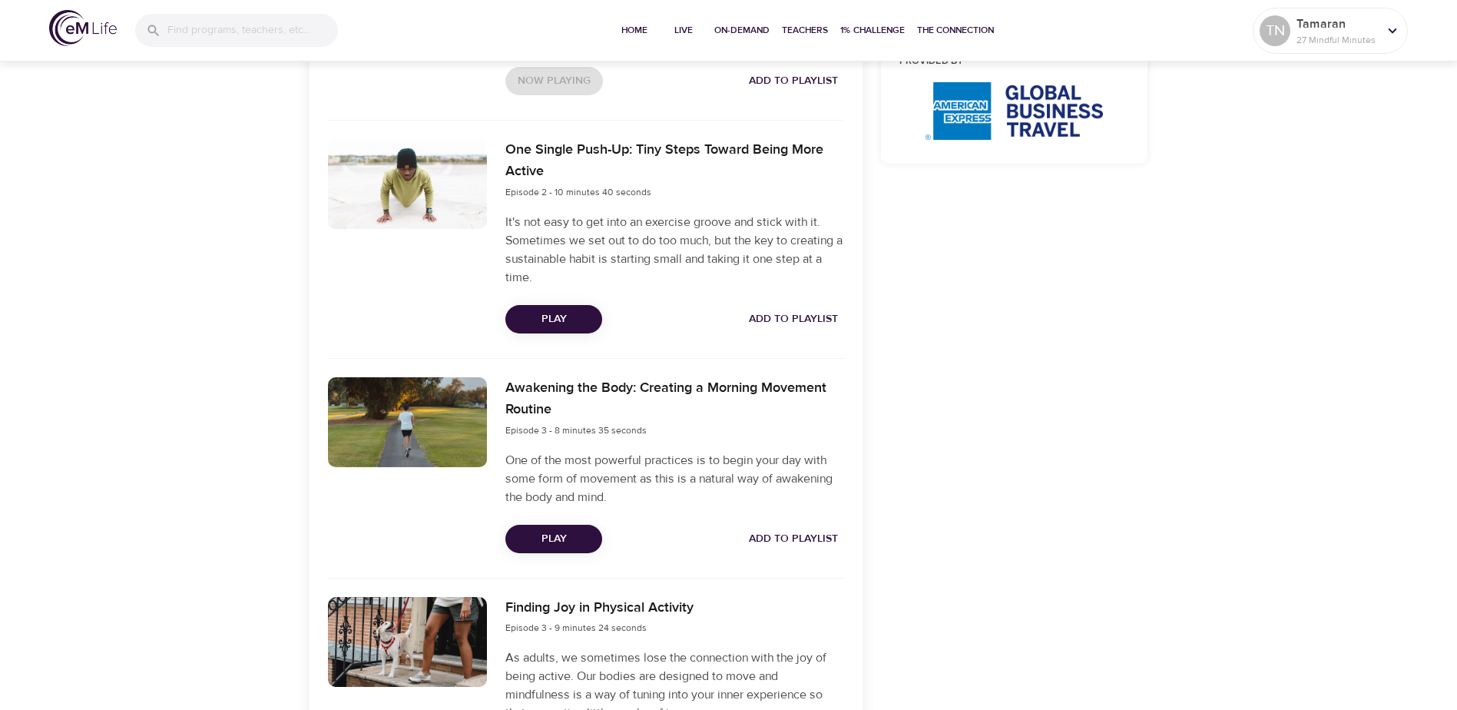
scroll to position [461, 0]
